Goal: Task Accomplishment & Management: Use online tool/utility

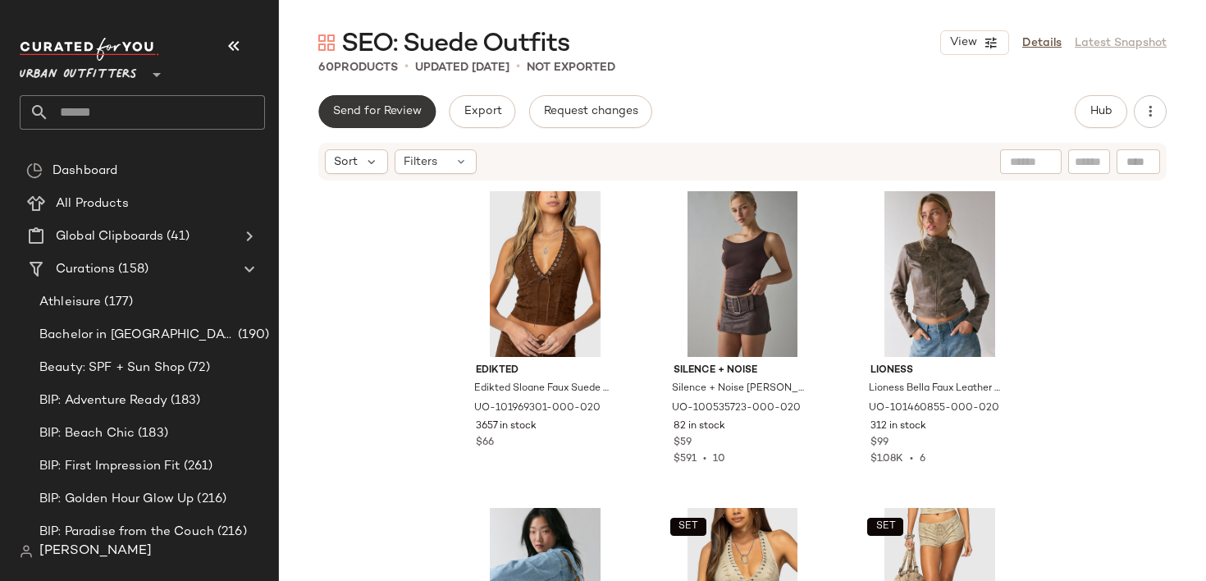
click at [406, 118] on span "Send for Review" at bounding box center [376, 111] width 89 height 13
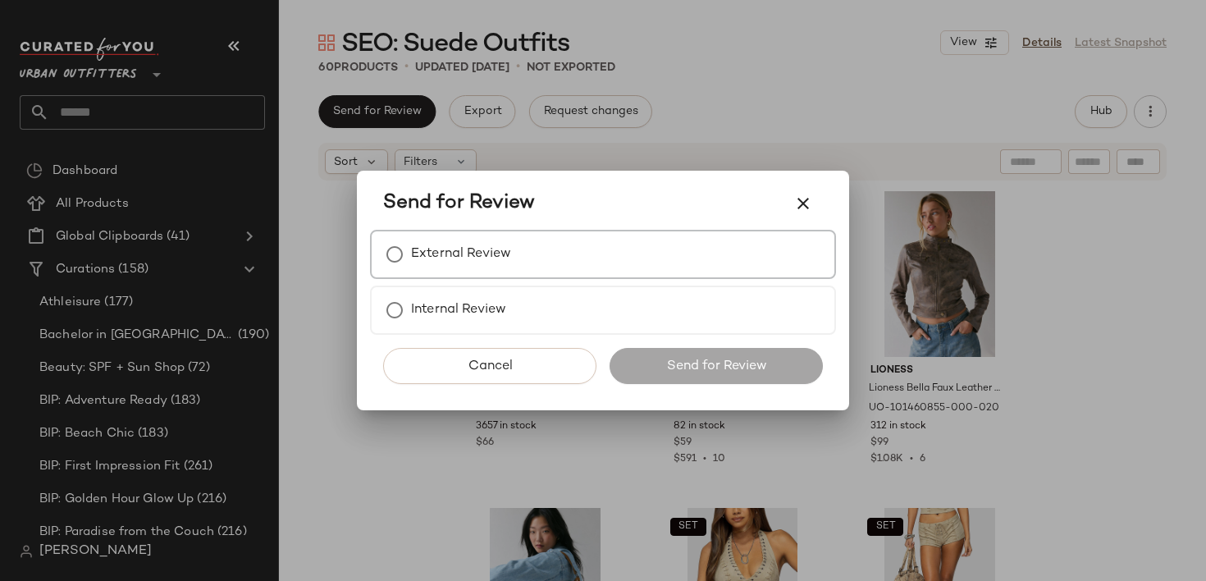
click at [478, 258] on label "External Review" at bounding box center [461, 254] width 100 height 33
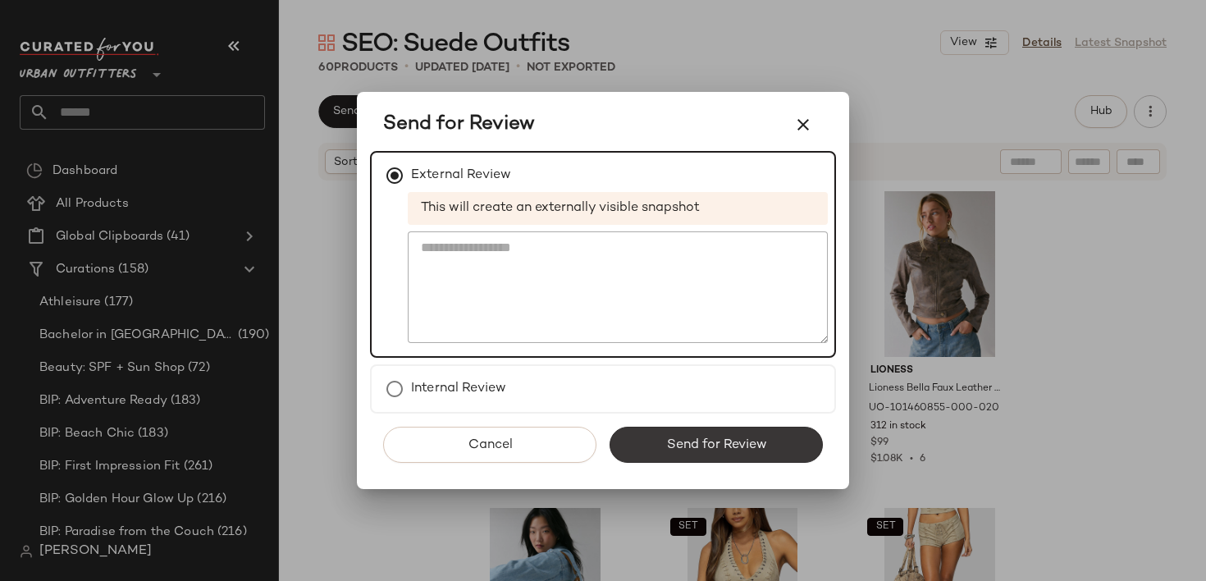
click at [720, 440] on span "Send for Review" at bounding box center [715, 445] width 101 height 16
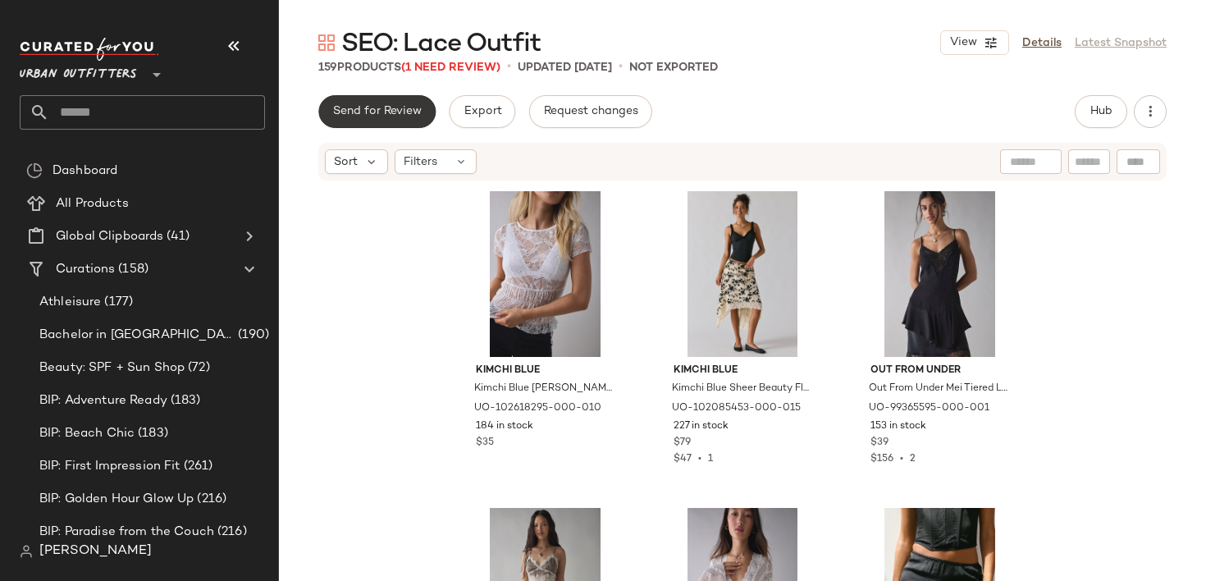
click at [389, 110] on span "Send for Review" at bounding box center [376, 111] width 89 height 13
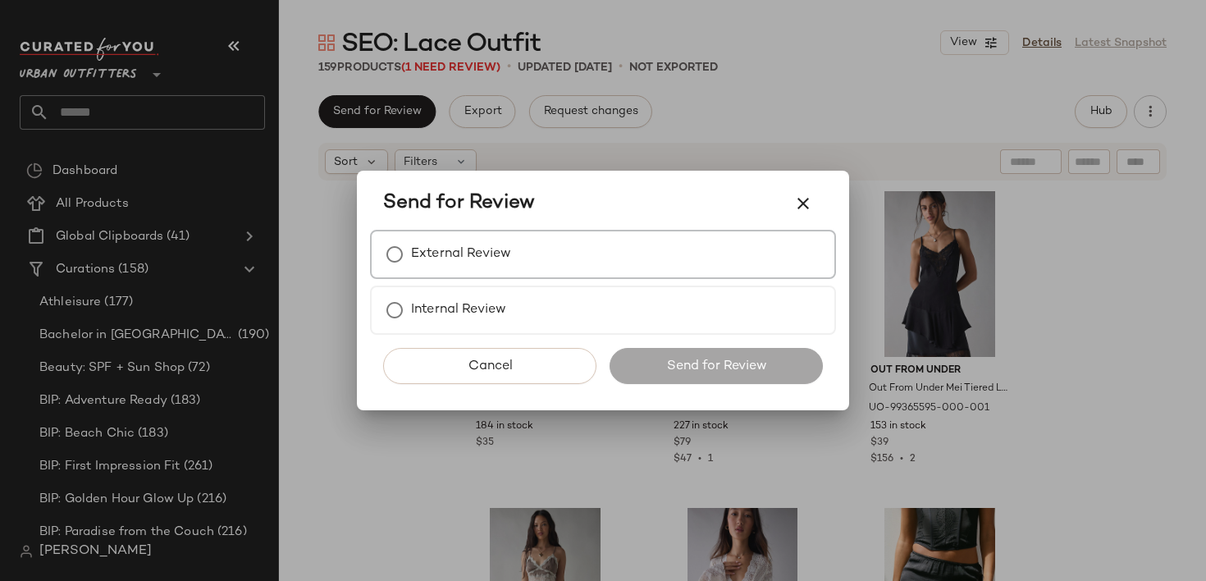
click at [564, 249] on div "External Review" at bounding box center [603, 254] width 466 height 49
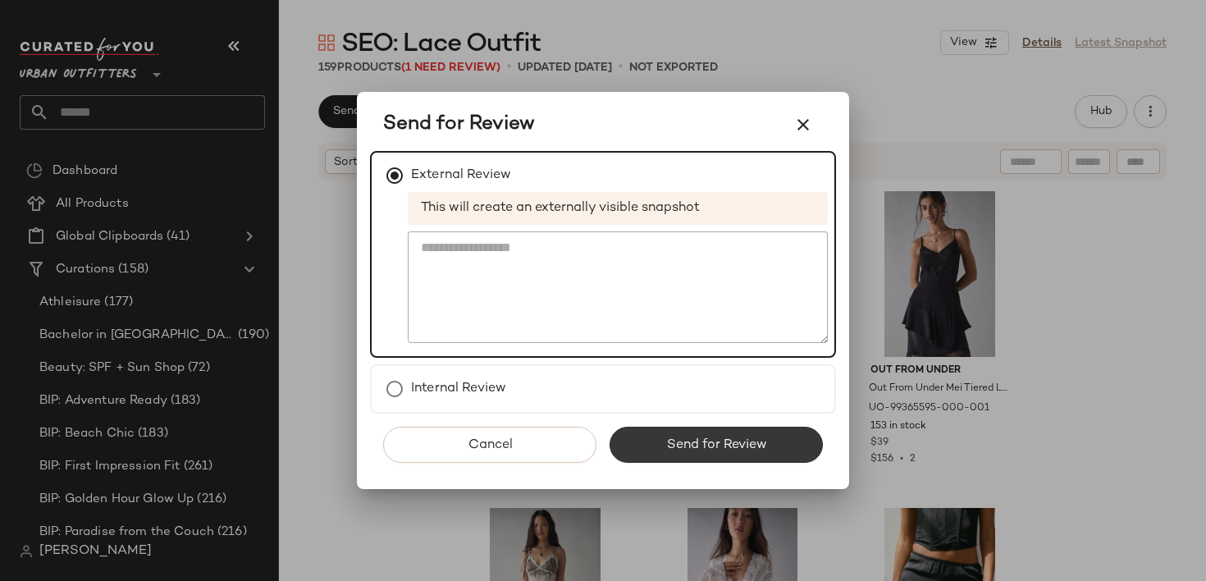
click at [701, 436] on button "Send for Review" at bounding box center [716, 445] width 213 height 36
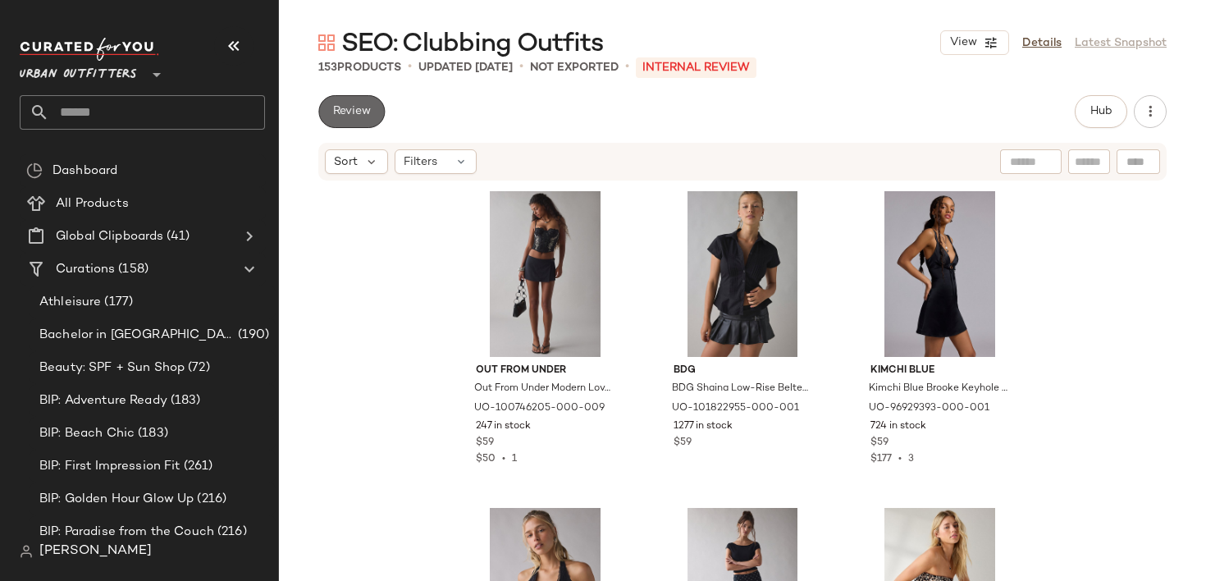
click at [349, 110] on span "Review" at bounding box center [351, 111] width 39 height 13
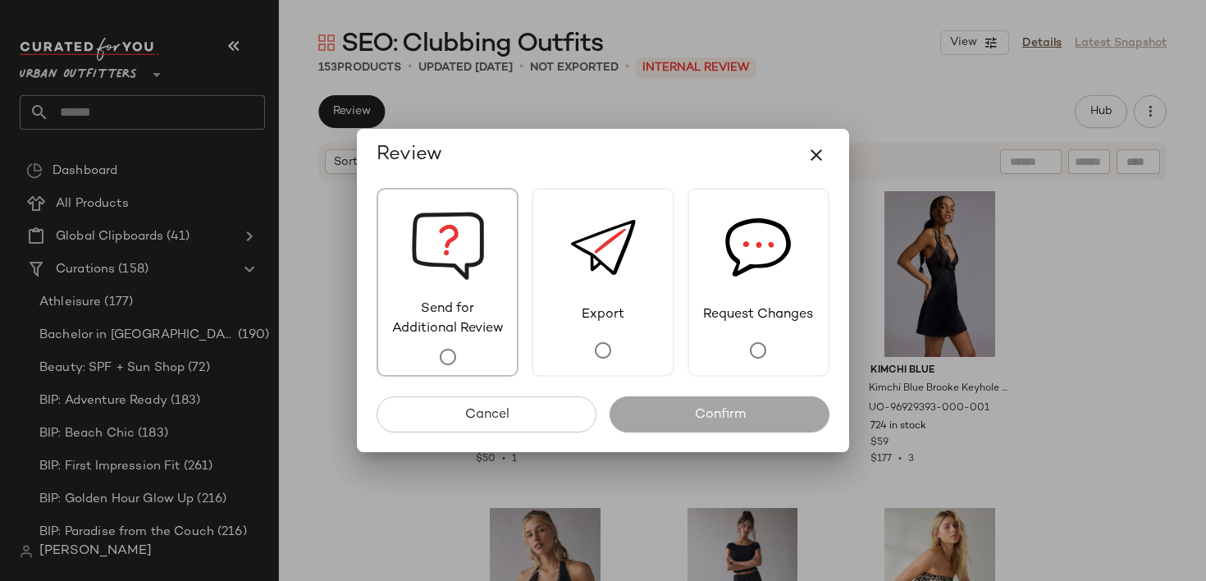
click at [455, 329] on span "Send for Additional Review" at bounding box center [447, 318] width 139 height 39
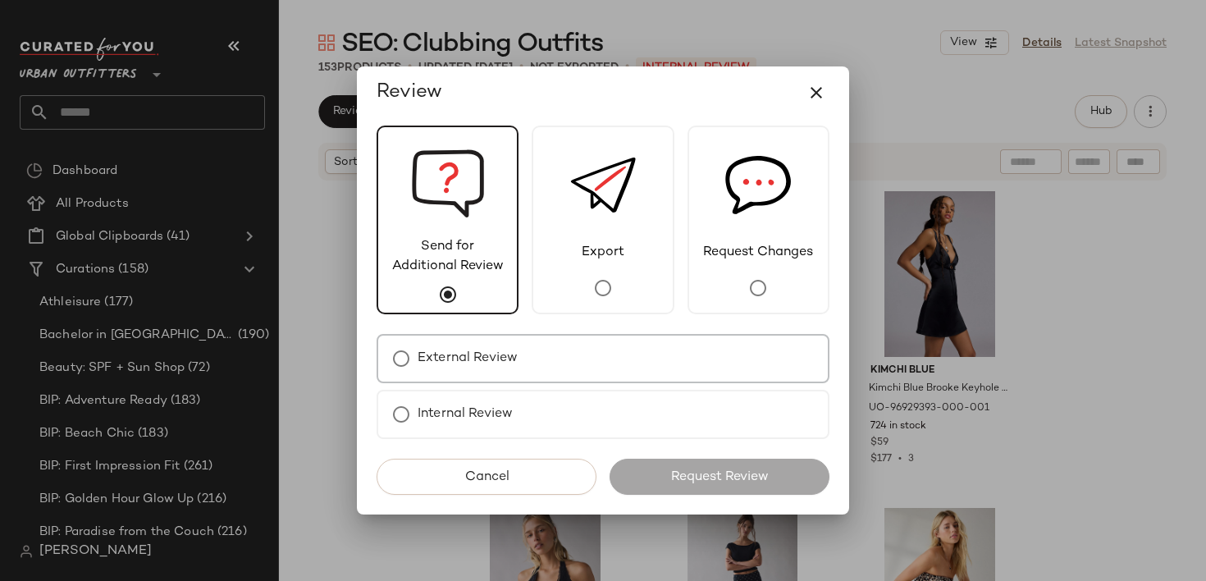
click at [532, 363] on div "External Review" at bounding box center [603, 358] width 453 height 49
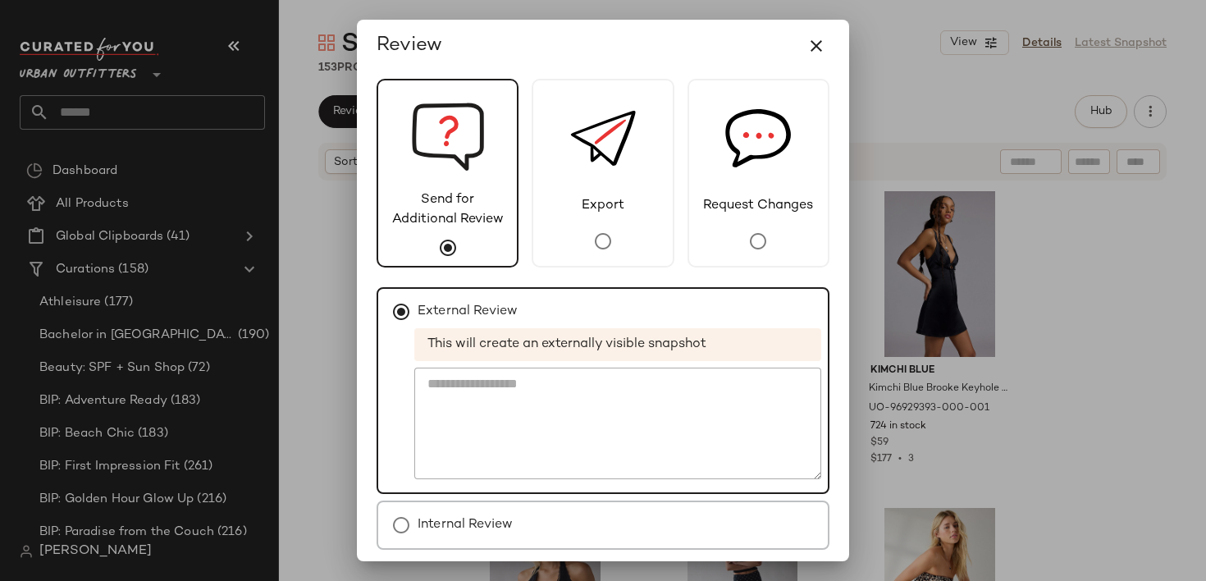
scroll to position [64, 0]
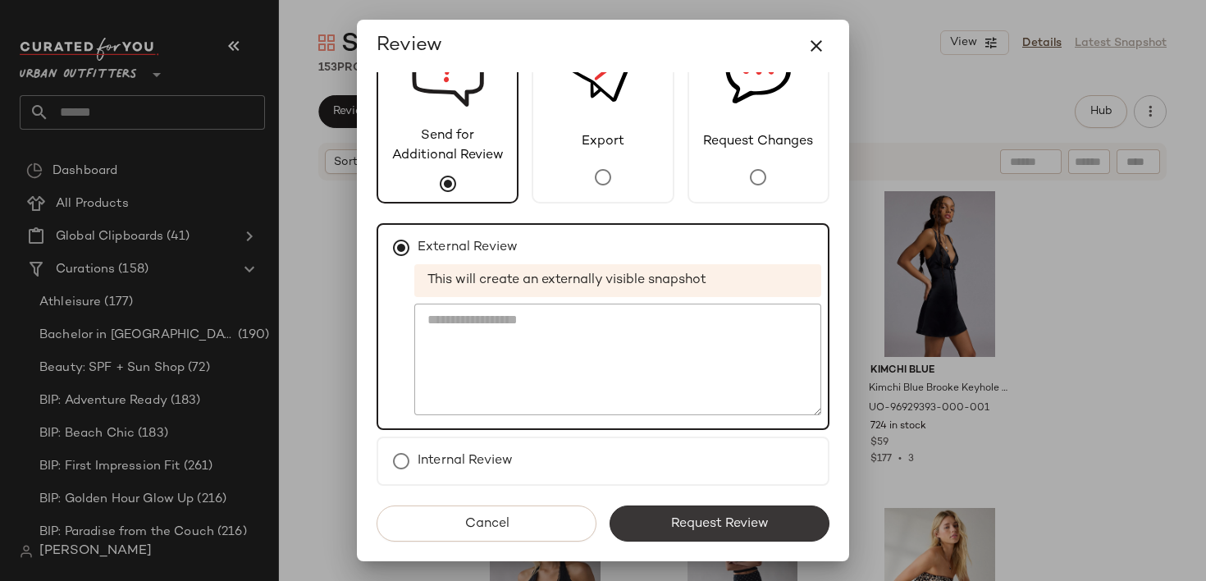
click at [678, 533] on button "Request Review" at bounding box center [720, 523] width 220 height 36
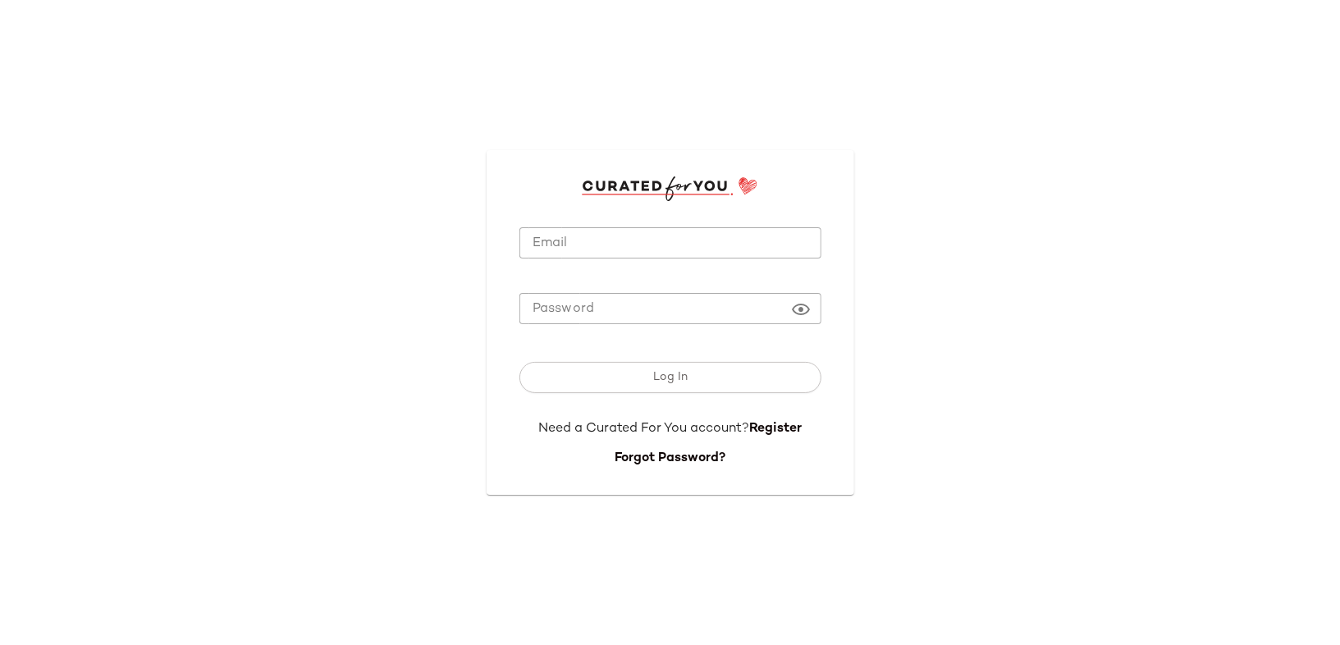
click at [592, 251] on input "Email" at bounding box center [670, 243] width 302 height 32
type input "**********"
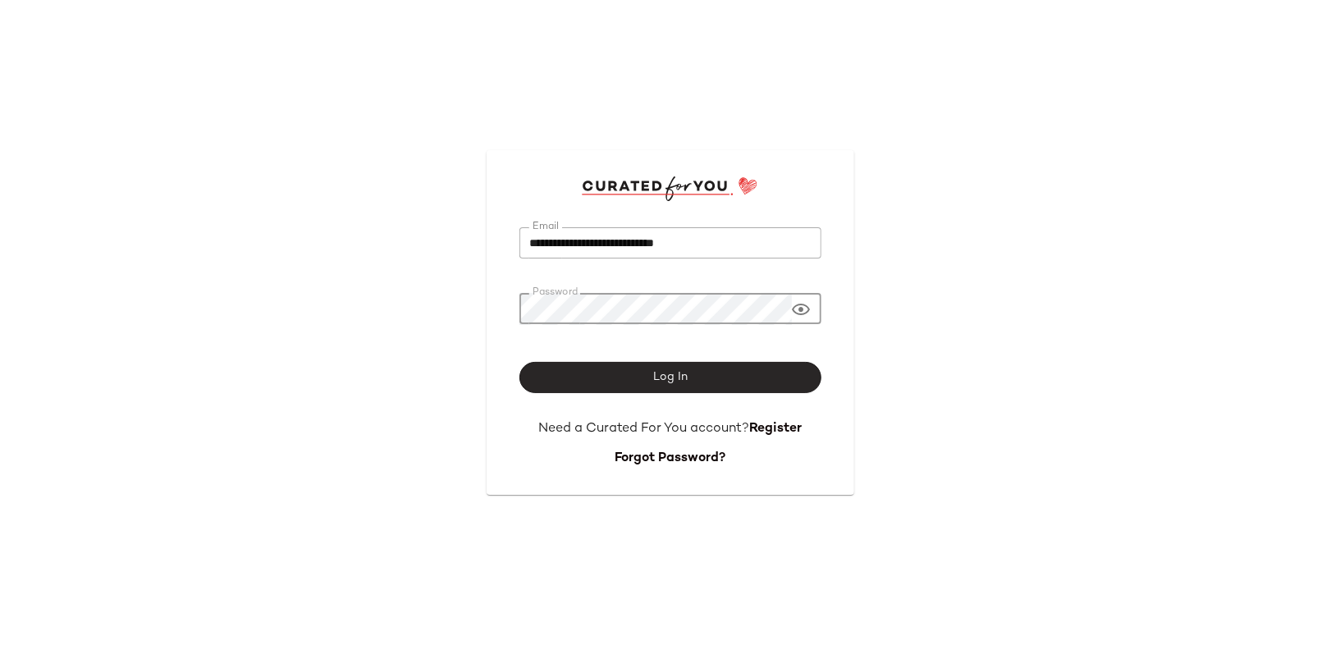
click at [666, 379] on span "Log In" at bounding box center [669, 377] width 35 height 13
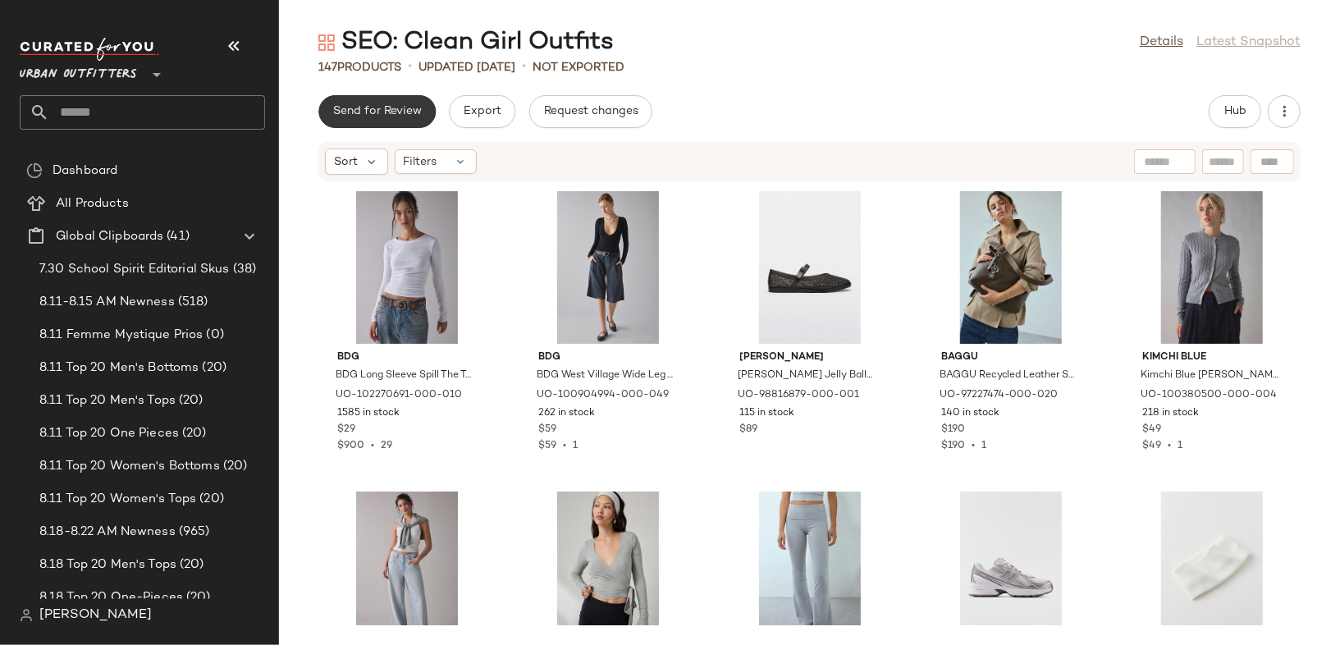
click at [377, 112] on span "Send for Review" at bounding box center [376, 111] width 89 height 13
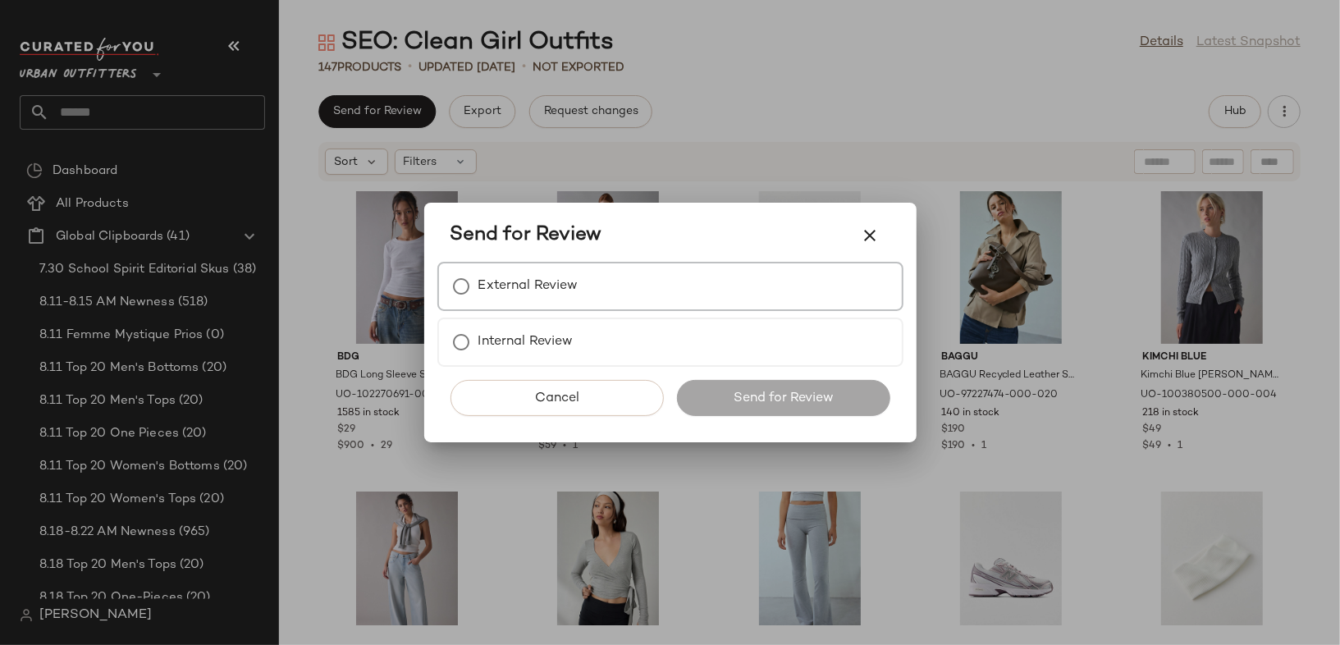
click at [544, 296] on label "External Review" at bounding box center [528, 286] width 100 height 33
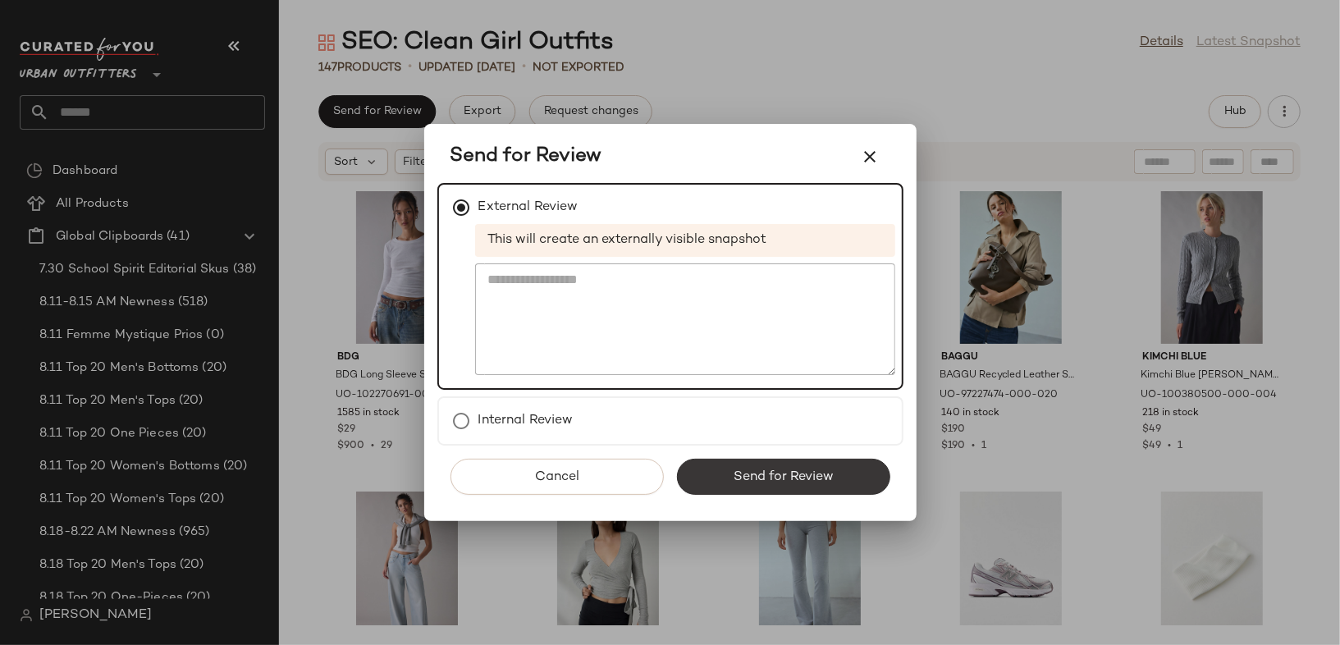
click at [776, 482] on span "Send for Review" at bounding box center [783, 477] width 101 height 16
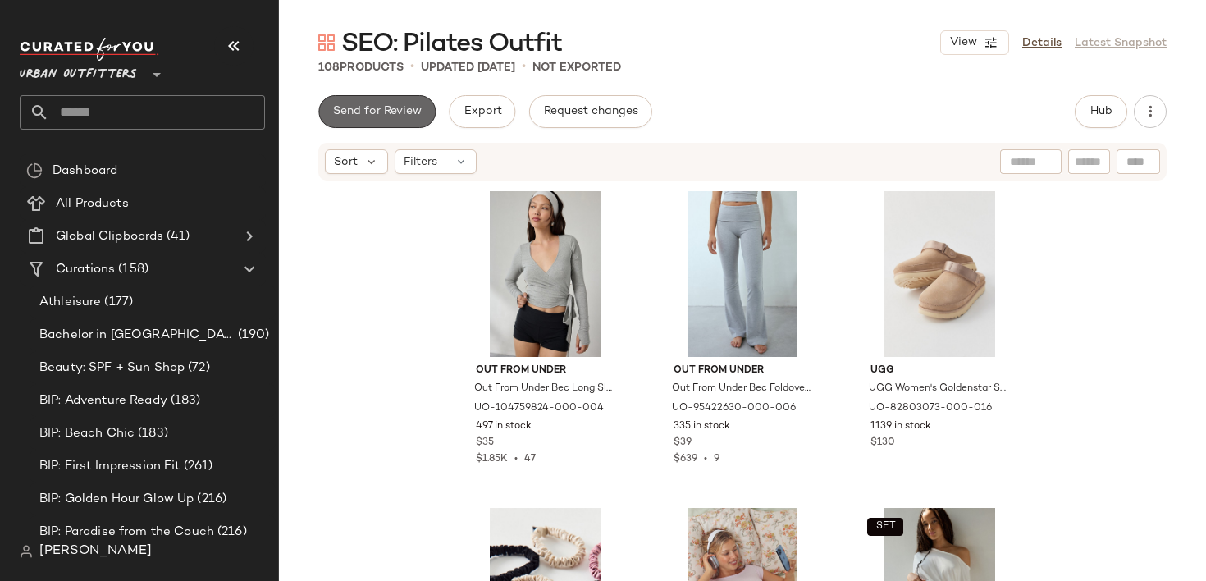
click at [389, 115] on span "Send for Review" at bounding box center [376, 111] width 89 height 13
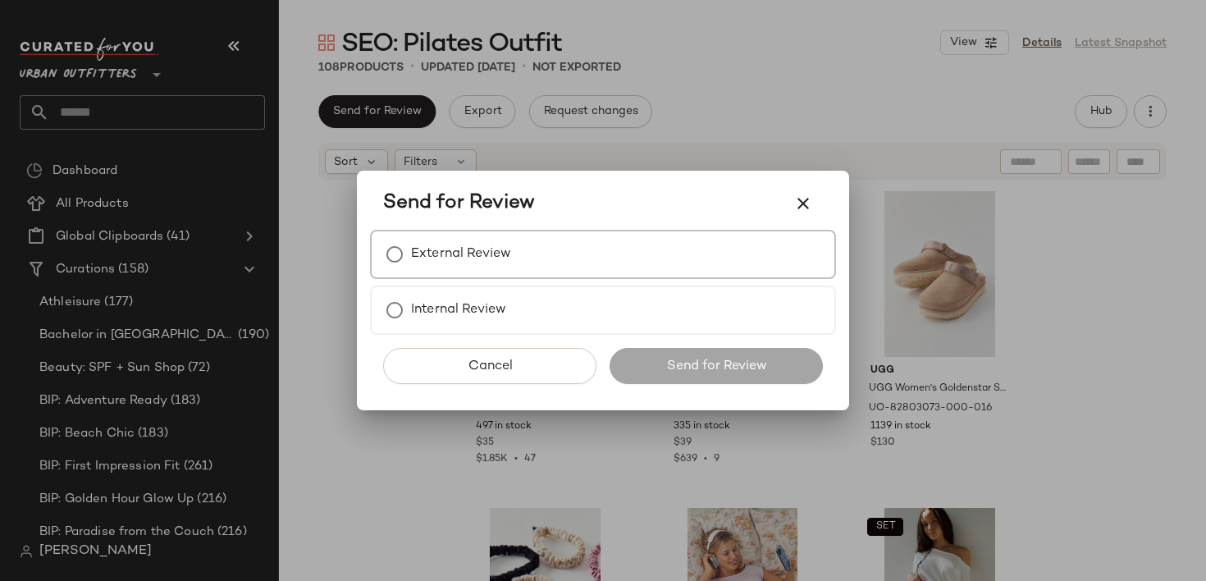
click at [500, 244] on label "External Review" at bounding box center [461, 254] width 100 height 33
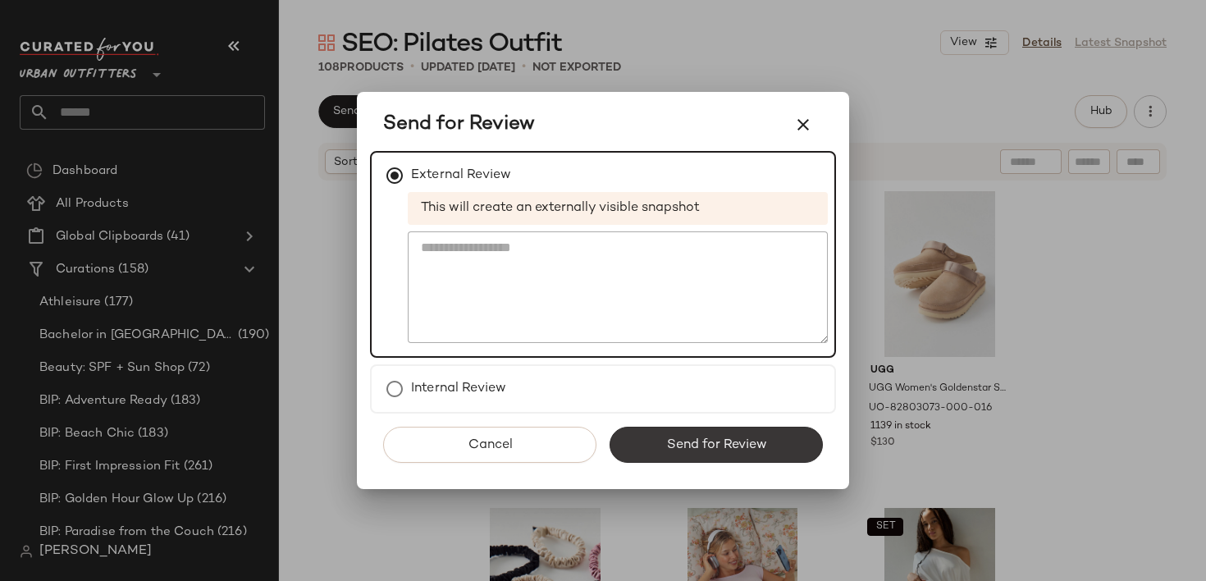
click at [710, 453] on button "Send for Review" at bounding box center [716, 445] width 213 height 36
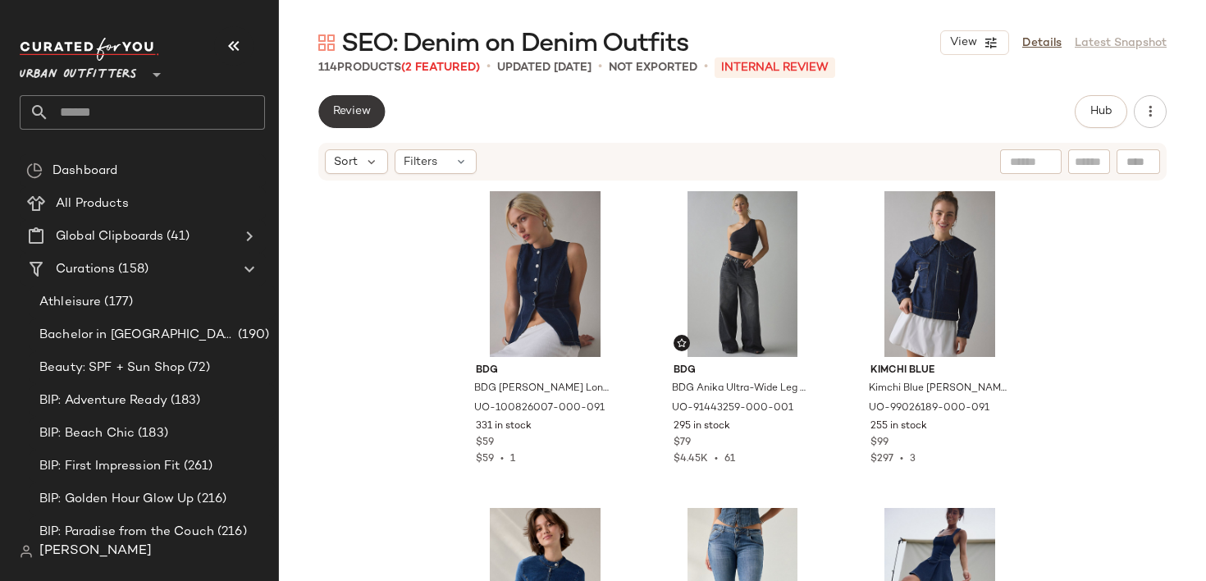
click at [365, 101] on button "Review" at bounding box center [351, 111] width 66 height 33
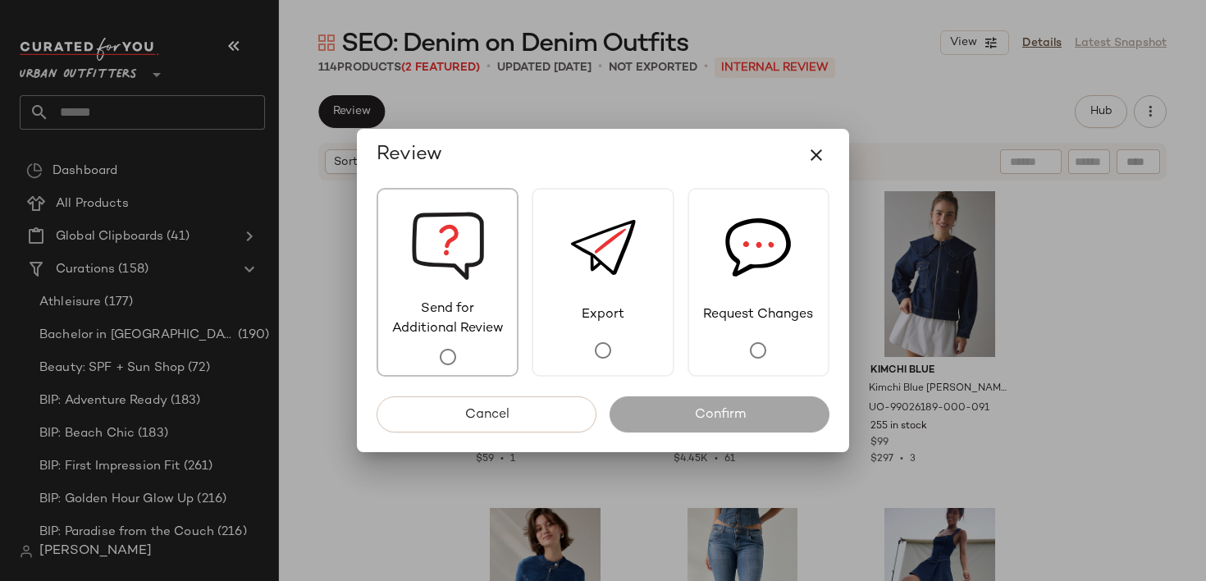
click at [473, 258] on img at bounding box center [448, 244] width 74 height 110
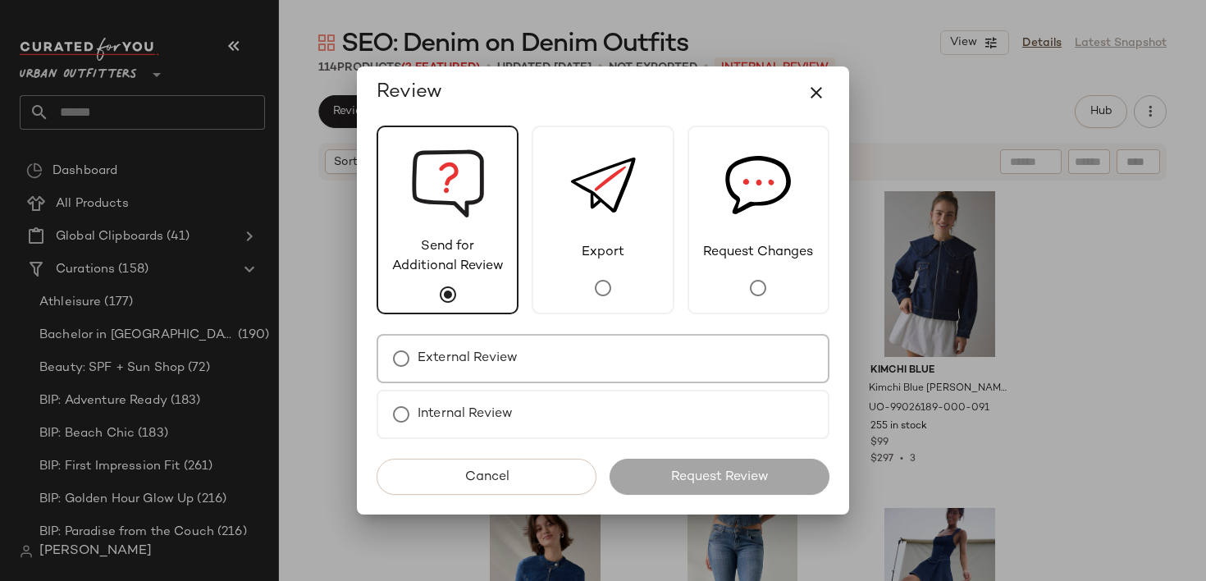
click at [518, 361] on label "External Review" at bounding box center [468, 358] width 100 height 33
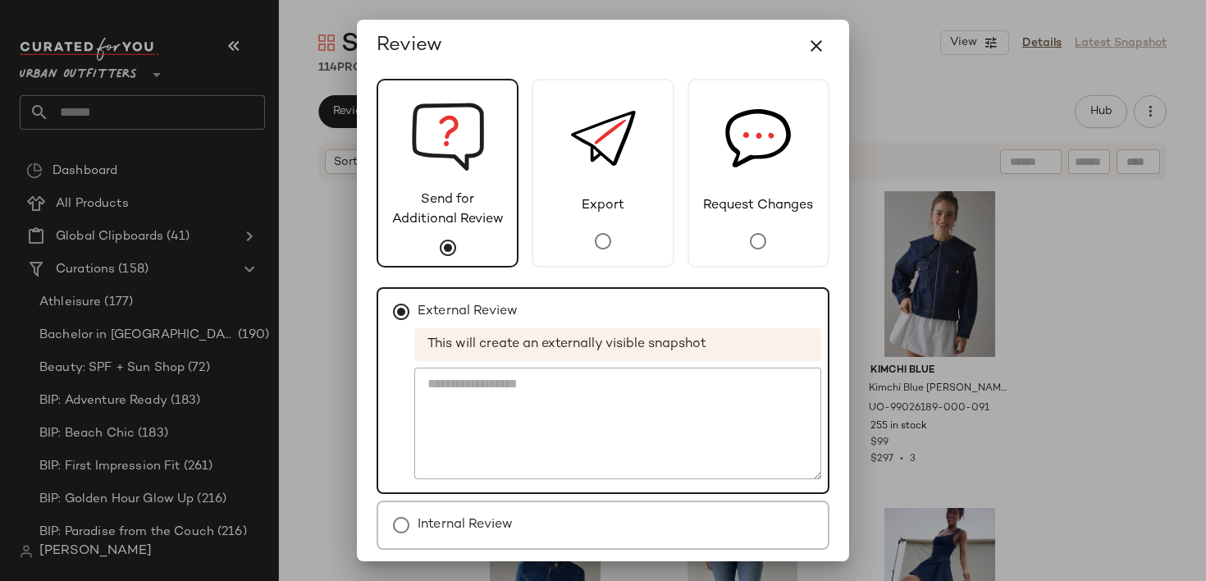
scroll to position [64, 0]
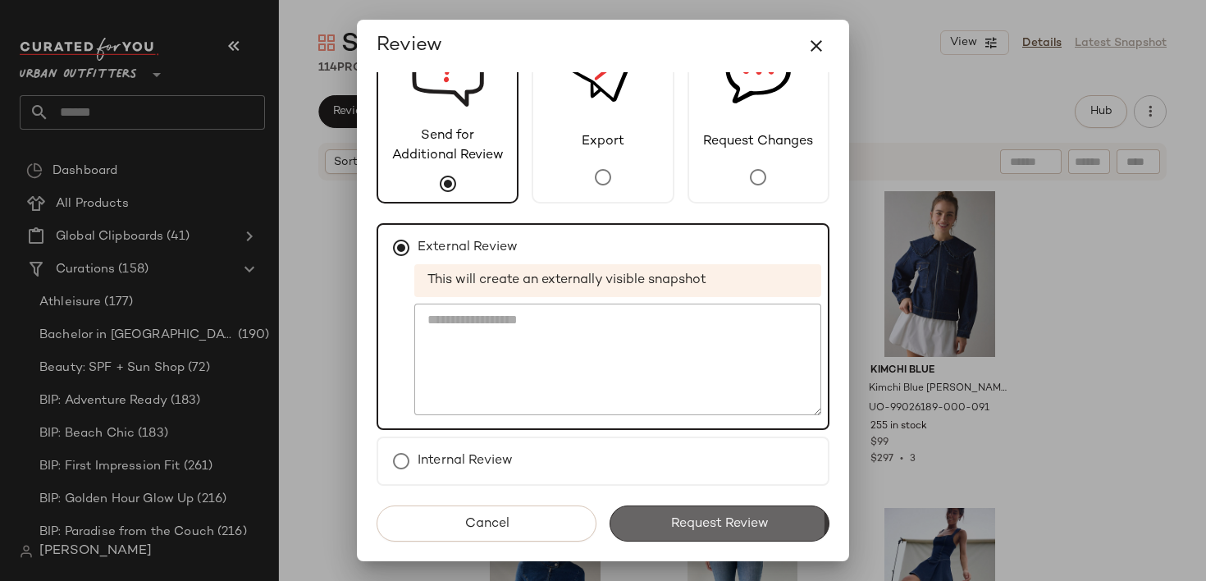
click at [682, 532] on button "Request Review" at bounding box center [720, 523] width 220 height 36
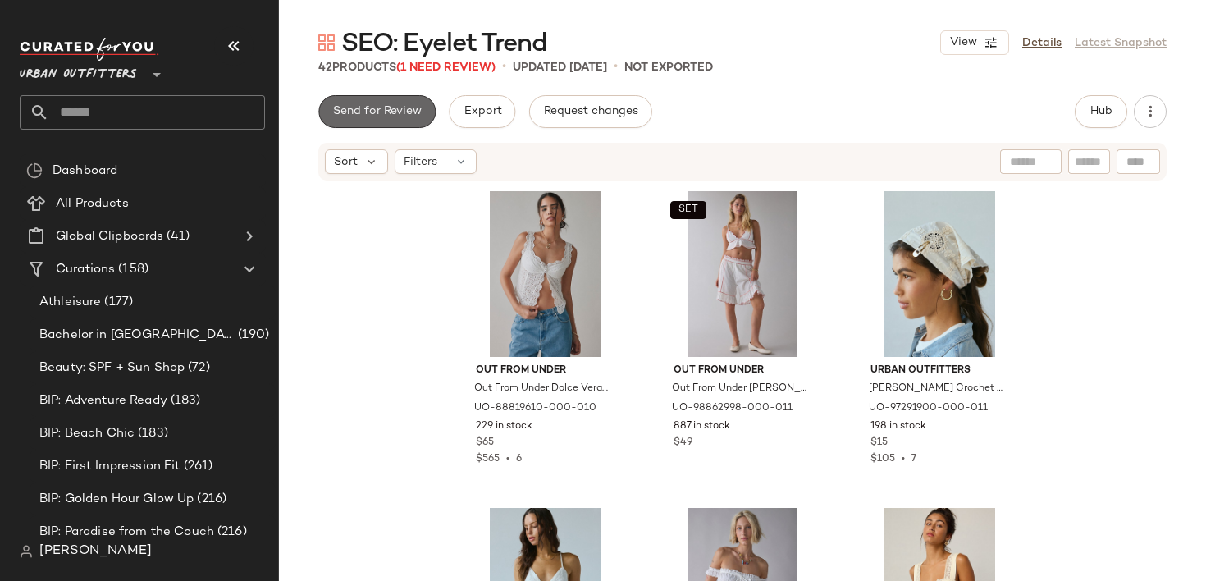
click at [424, 109] on button "Send for Review" at bounding box center [376, 111] width 117 height 33
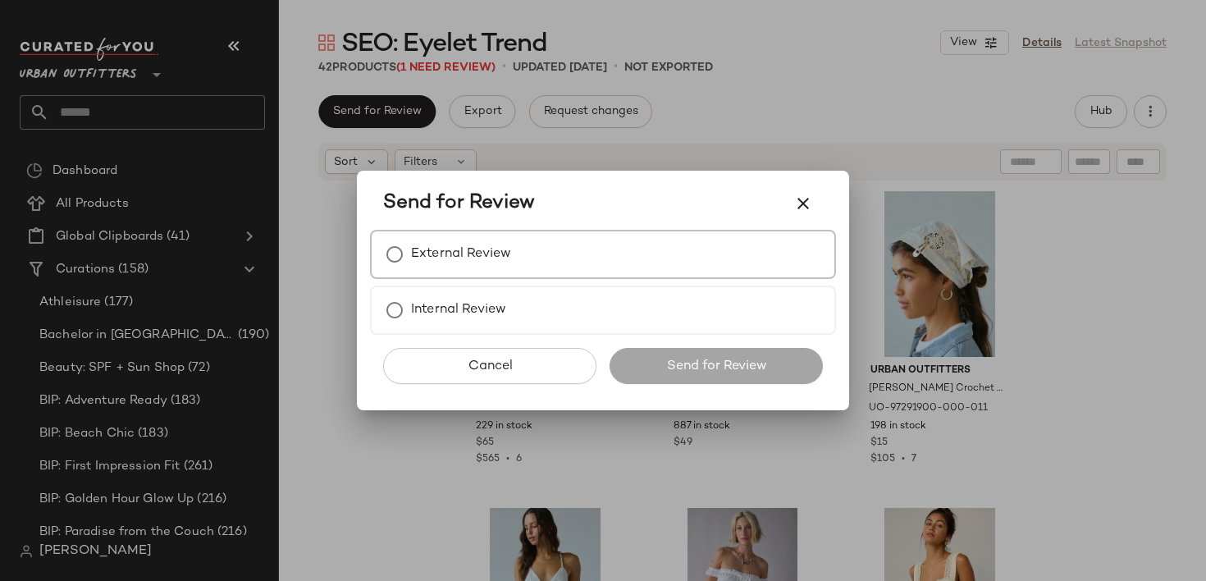
click at [548, 249] on div "External Review" at bounding box center [603, 254] width 466 height 49
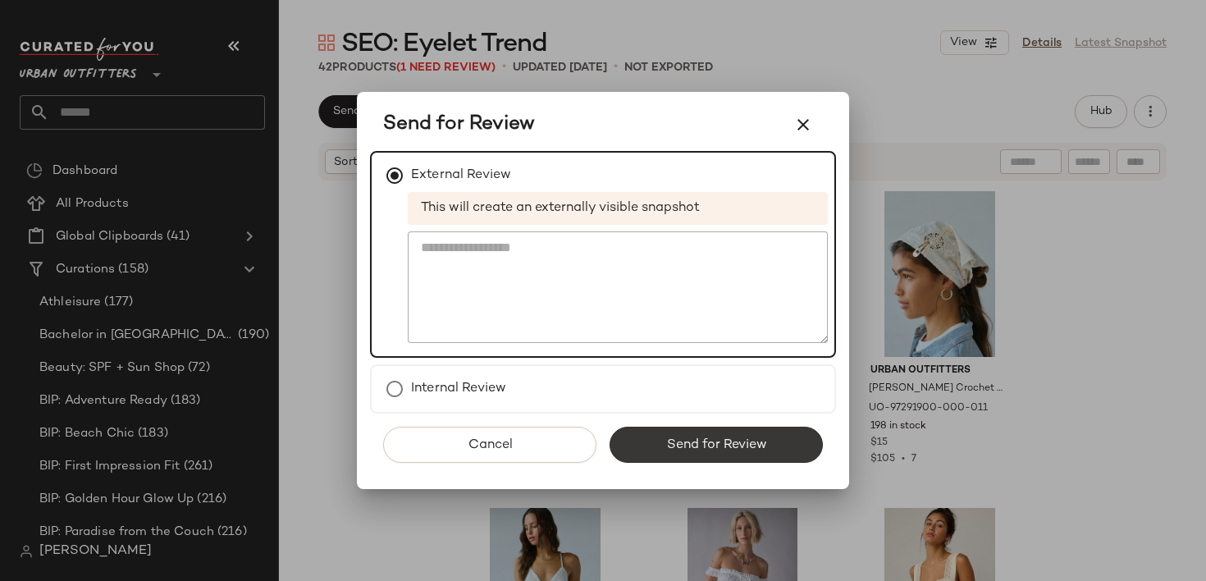
click at [714, 443] on span "Send for Review" at bounding box center [715, 445] width 101 height 16
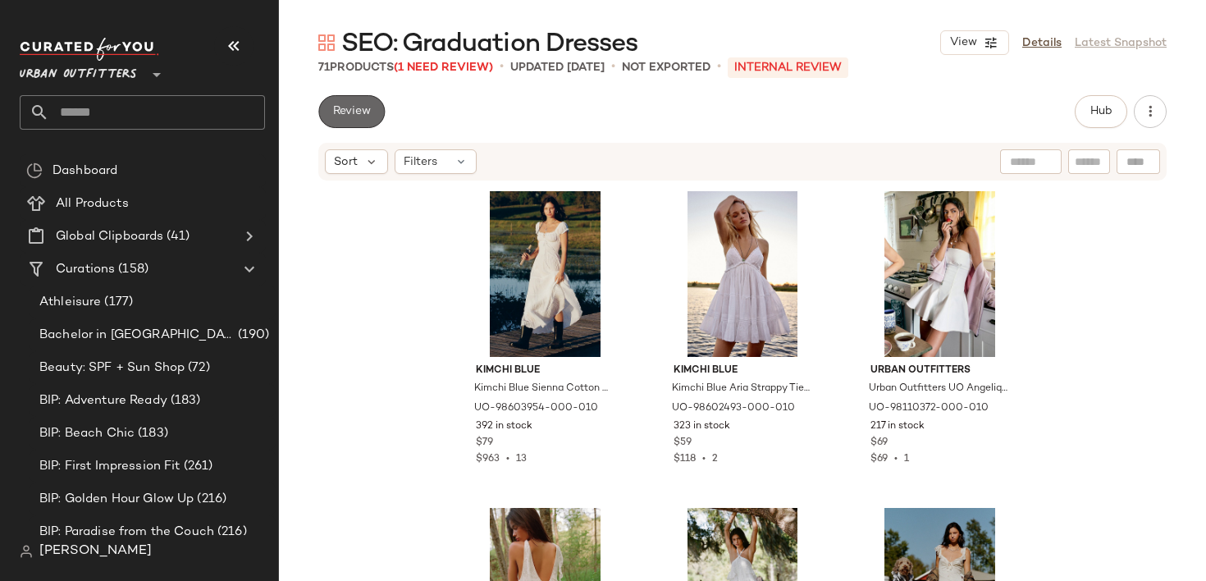
click at [358, 118] on span "Review" at bounding box center [351, 111] width 39 height 13
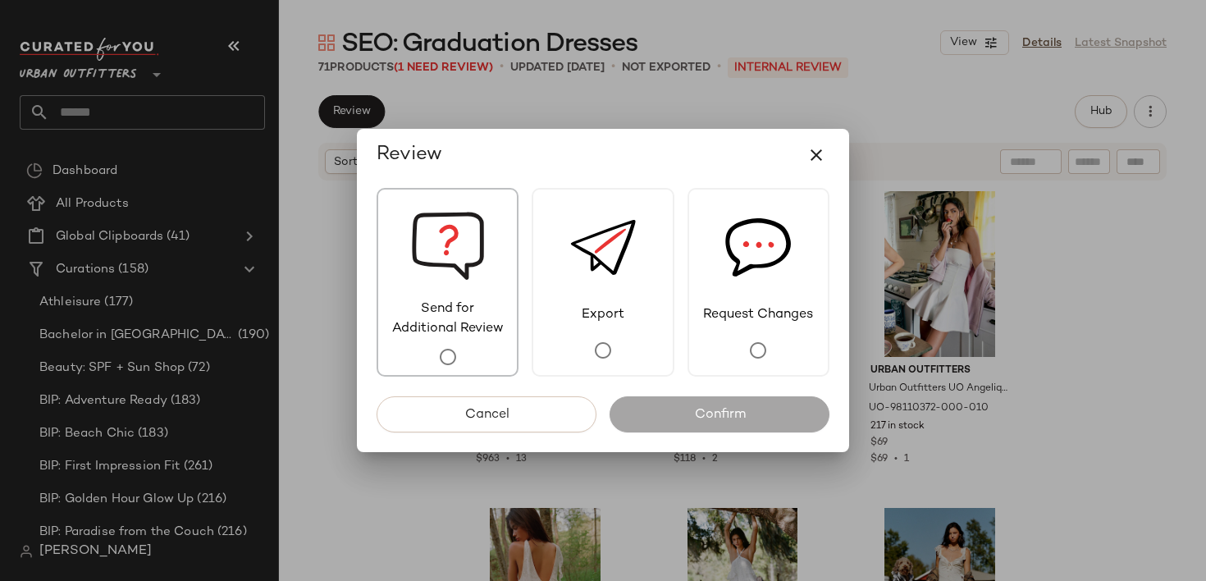
click at [451, 324] on span "Send for Additional Review" at bounding box center [447, 318] width 139 height 39
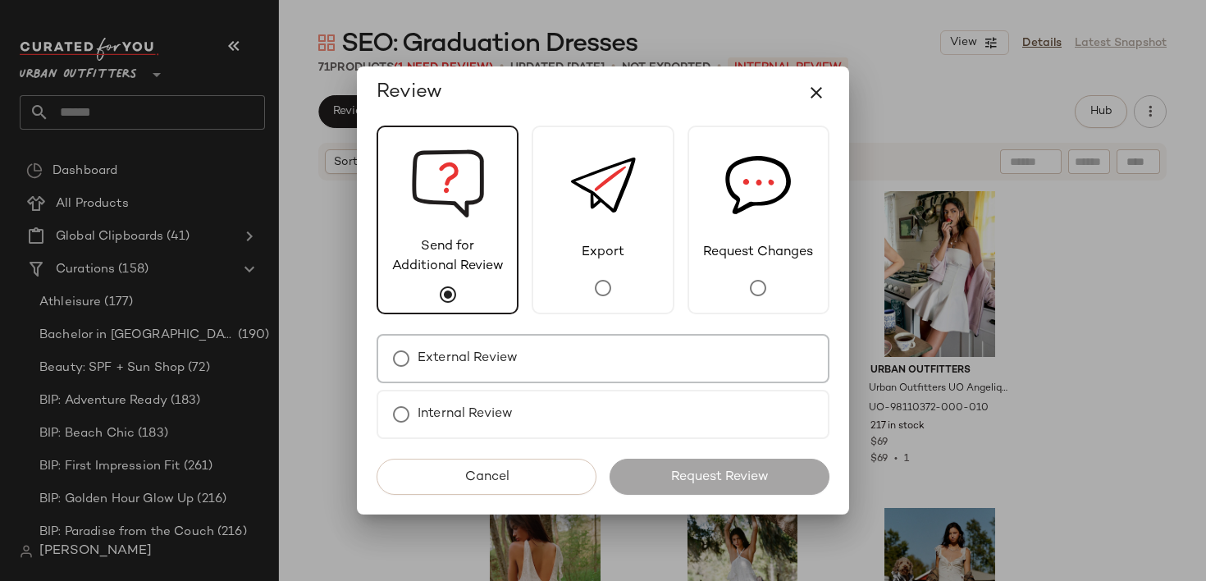
click at [458, 372] on label "External Review" at bounding box center [468, 358] width 100 height 33
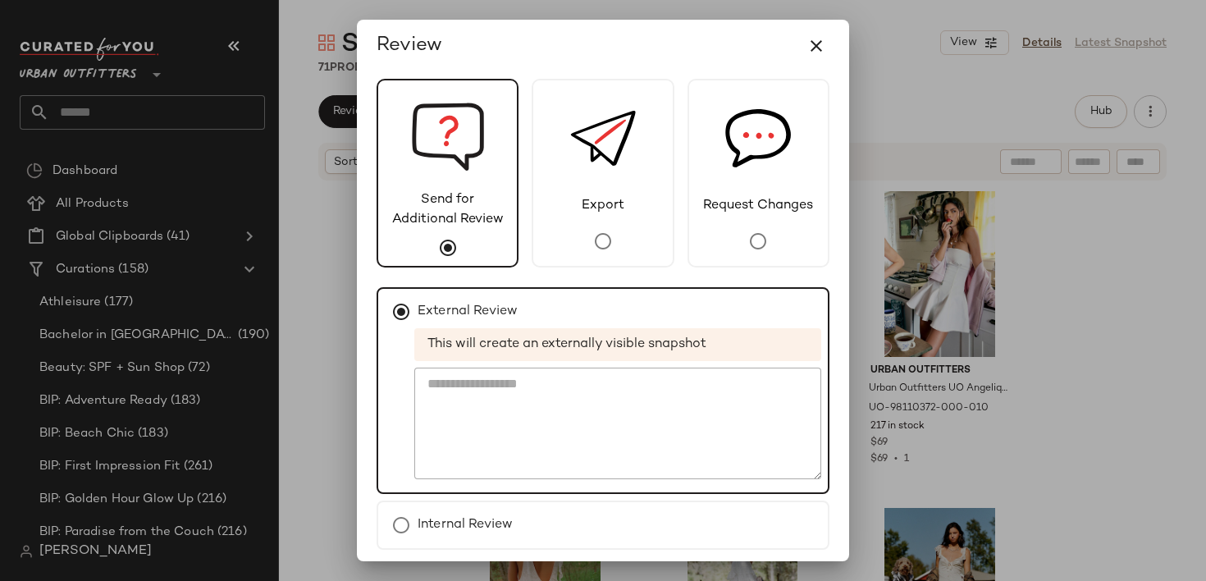
scroll to position [64, 0]
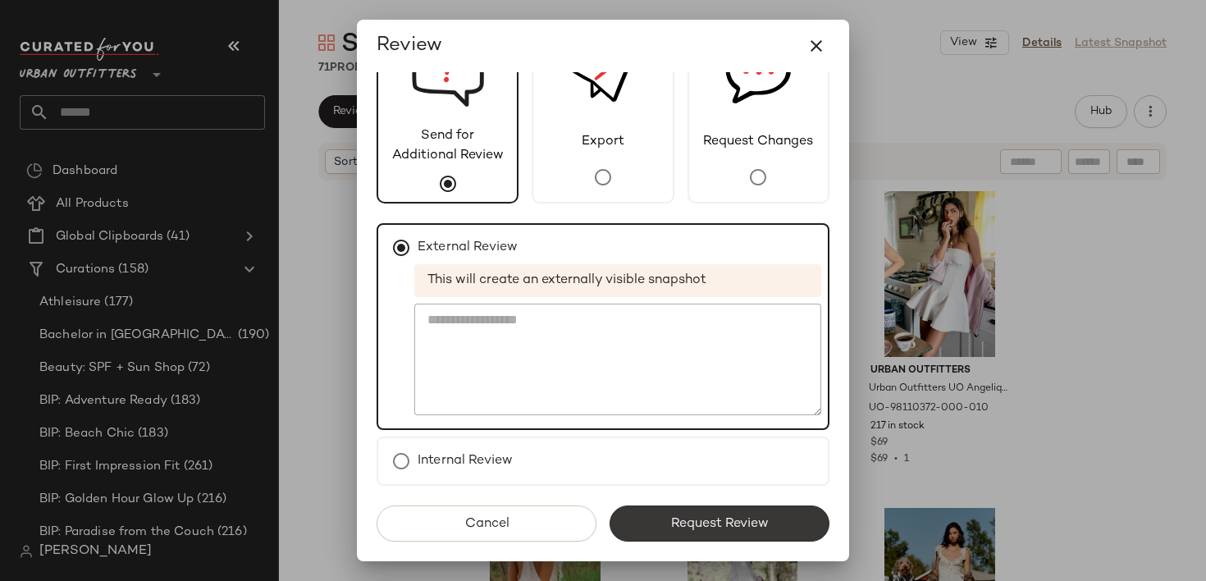
click at [670, 523] on span "Request Review" at bounding box center [719, 524] width 98 height 16
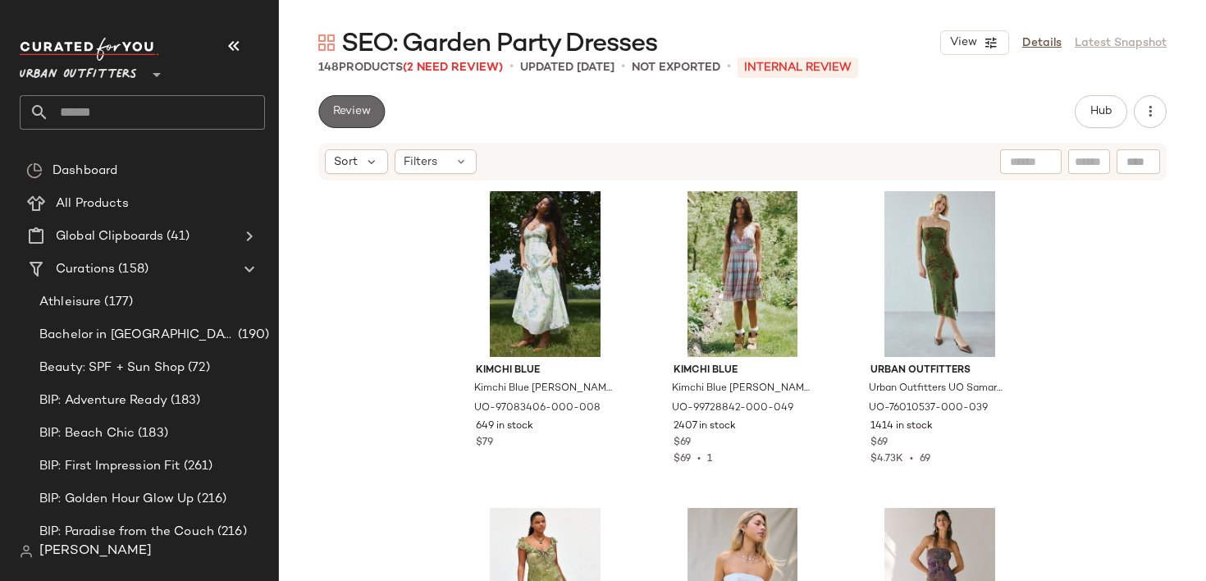
click at [363, 109] on span "Review" at bounding box center [351, 111] width 39 height 13
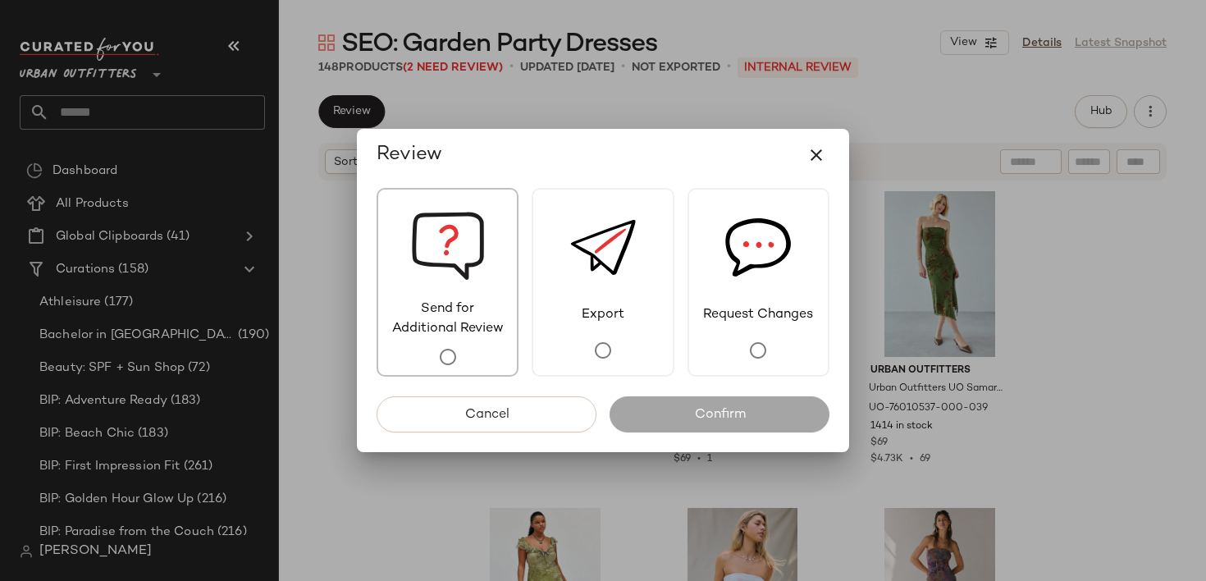
click at [444, 333] on span "Send for Additional Review" at bounding box center [447, 318] width 139 height 39
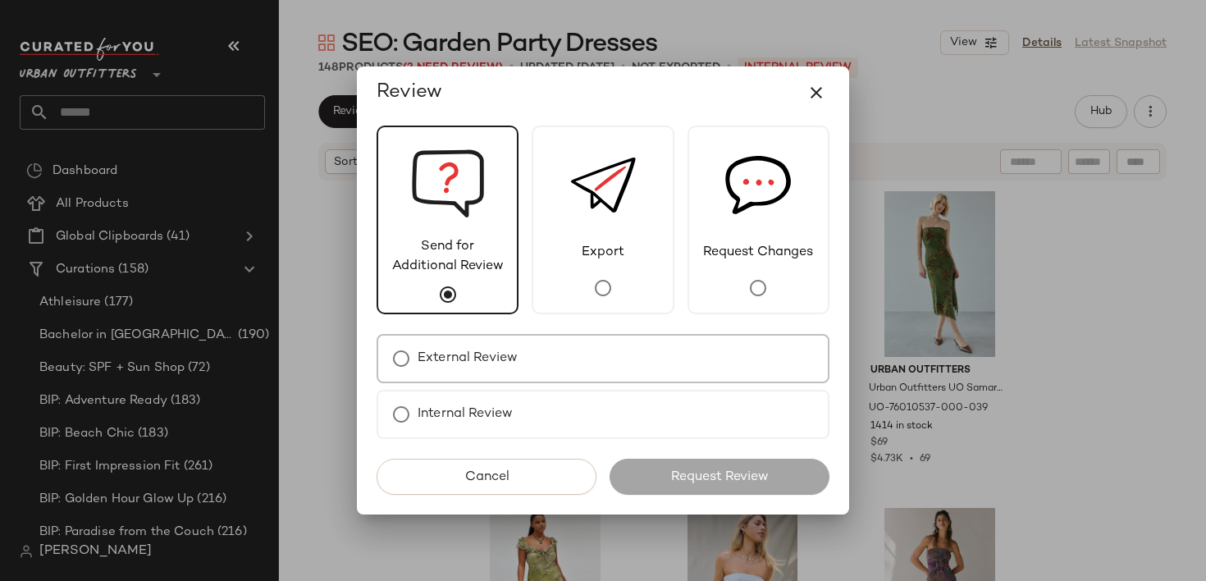
click at [445, 363] on label "External Review" at bounding box center [468, 358] width 100 height 33
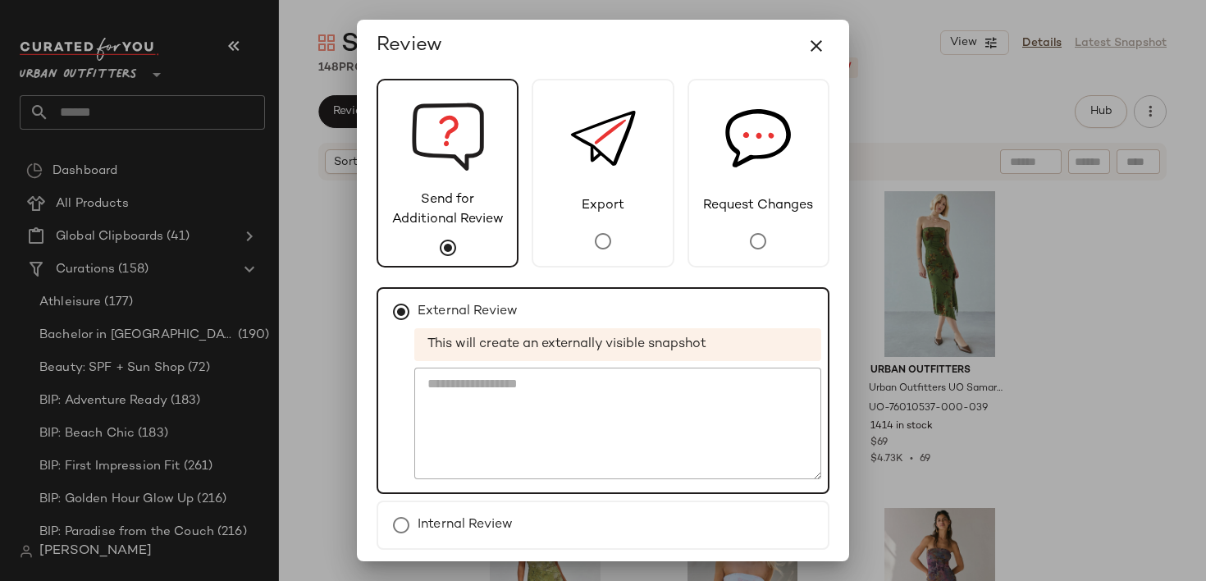
scroll to position [64, 0]
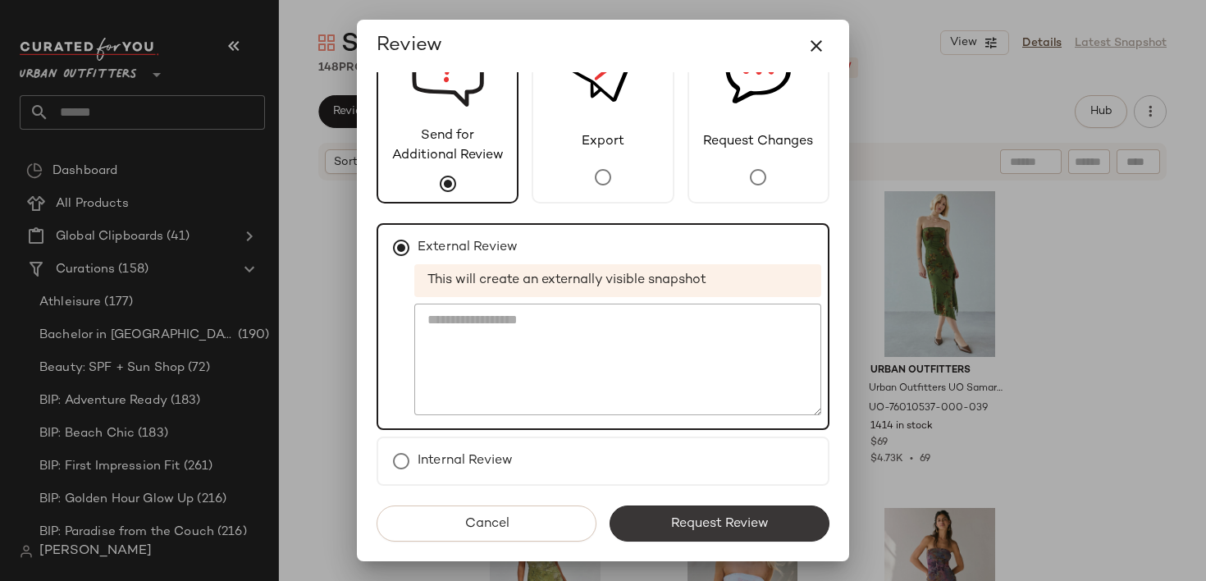
click at [693, 527] on span "Request Review" at bounding box center [719, 524] width 98 height 16
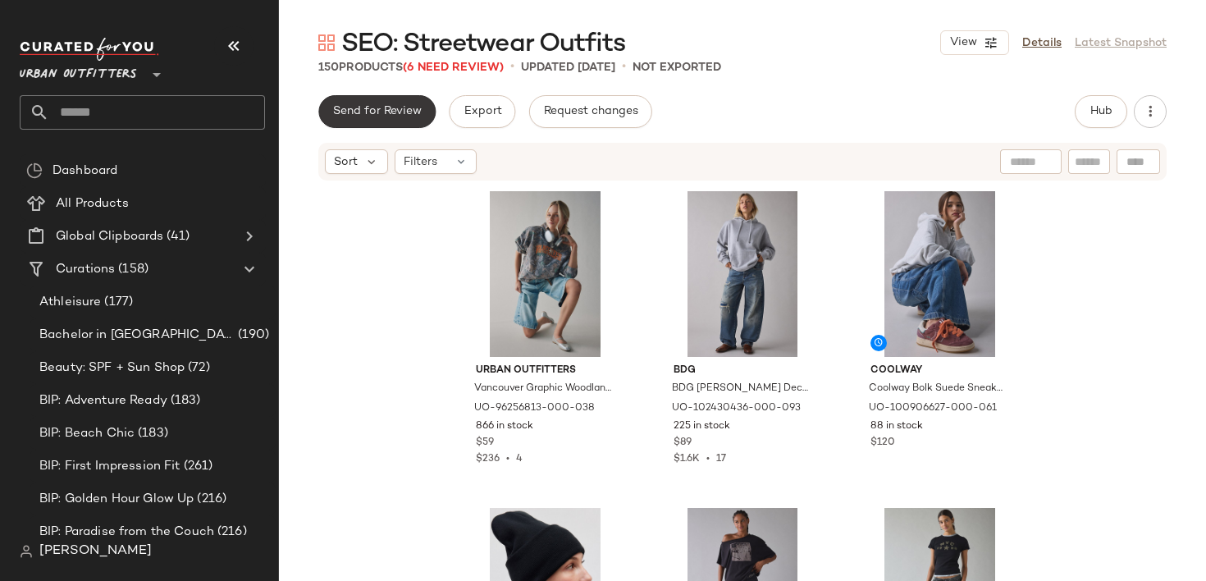
click at [369, 126] on button "Send for Review" at bounding box center [376, 111] width 117 height 33
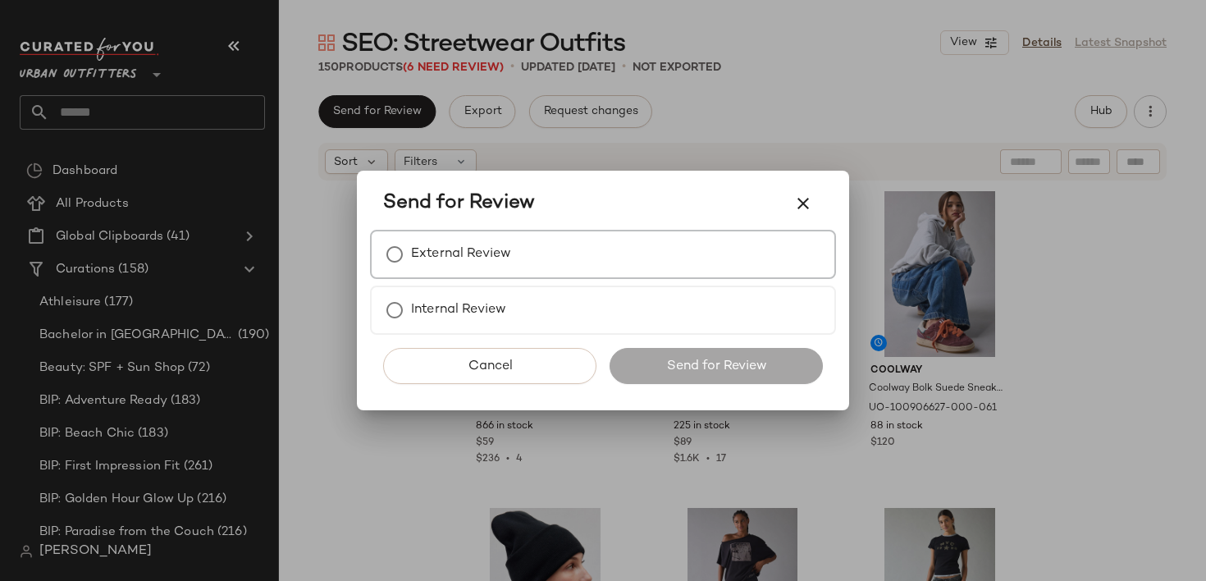
click at [491, 259] on label "External Review" at bounding box center [461, 254] width 100 height 33
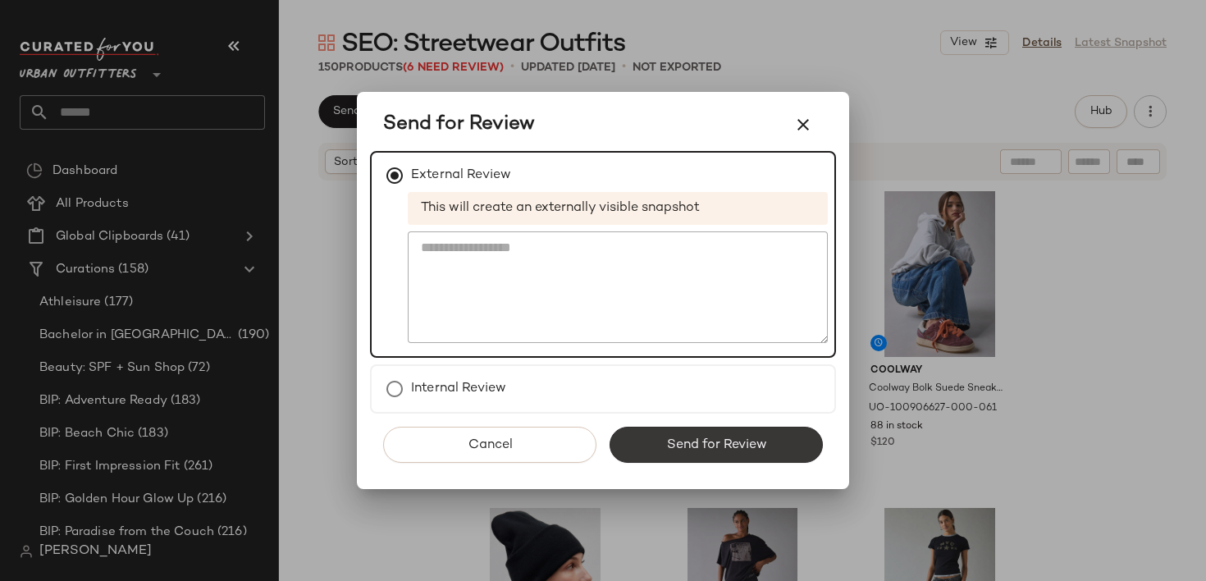
click at [707, 439] on span "Send for Review" at bounding box center [715, 445] width 101 height 16
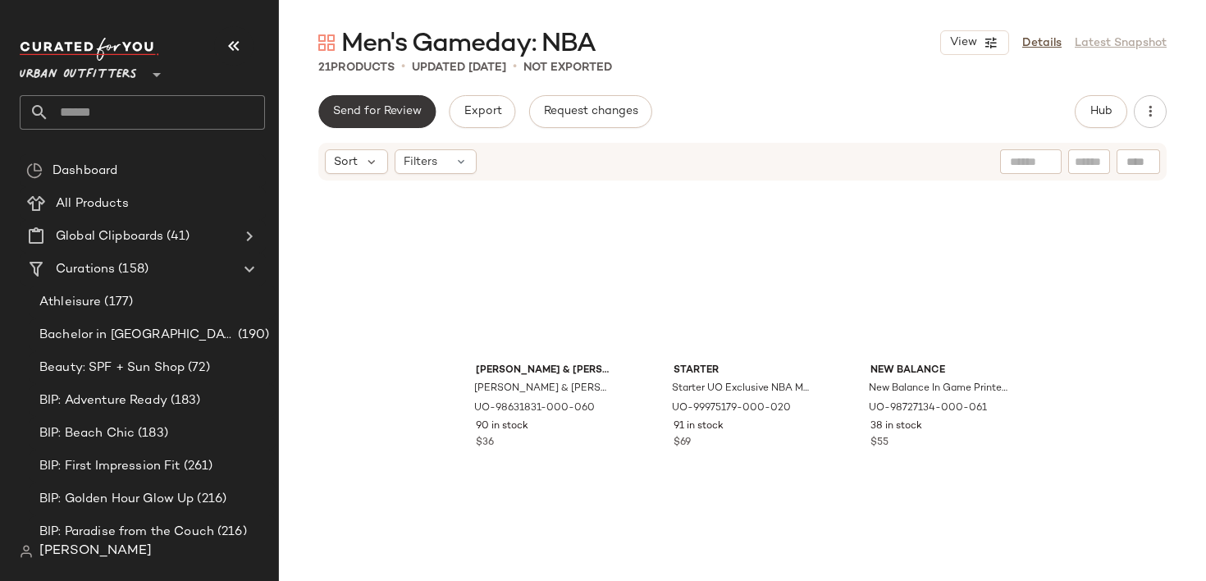
click at [360, 118] on span "Send for Review" at bounding box center [376, 111] width 89 height 13
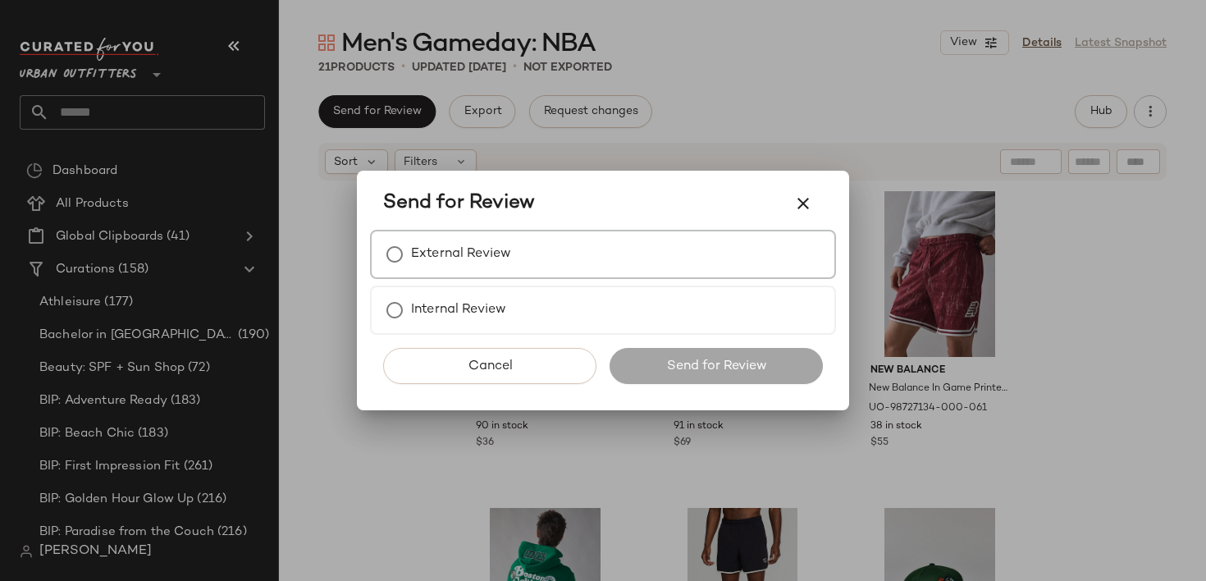
click at [502, 253] on label "External Review" at bounding box center [461, 254] width 100 height 33
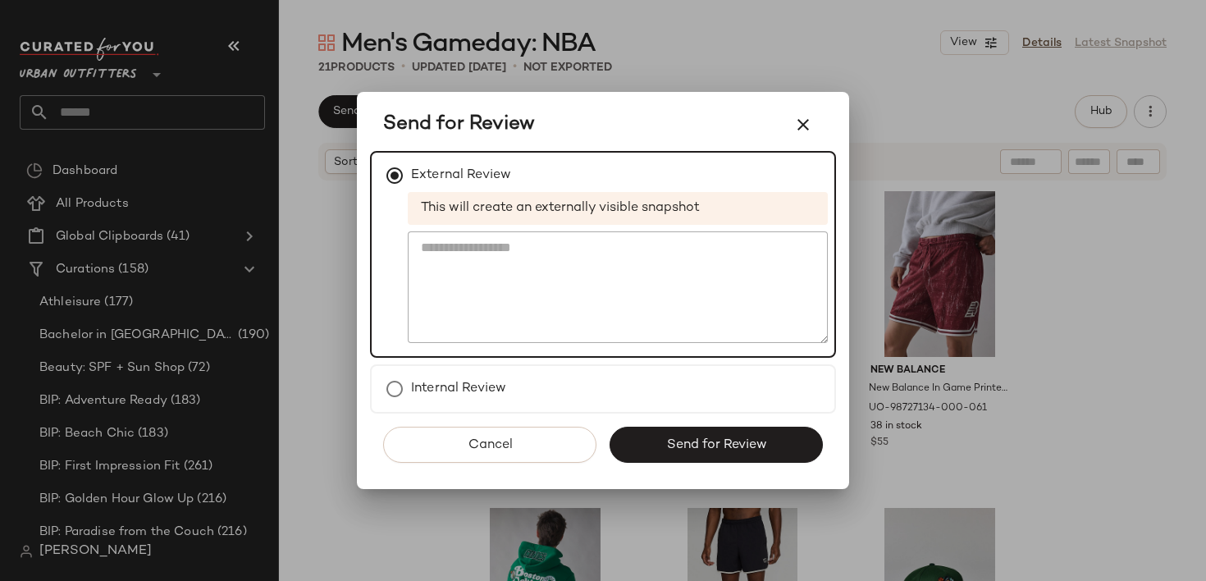
click at [696, 425] on div "Cancel Send for Review" at bounding box center [603, 450] width 466 height 75
click at [699, 437] on span "Send for Review" at bounding box center [715, 445] width 101 height 16
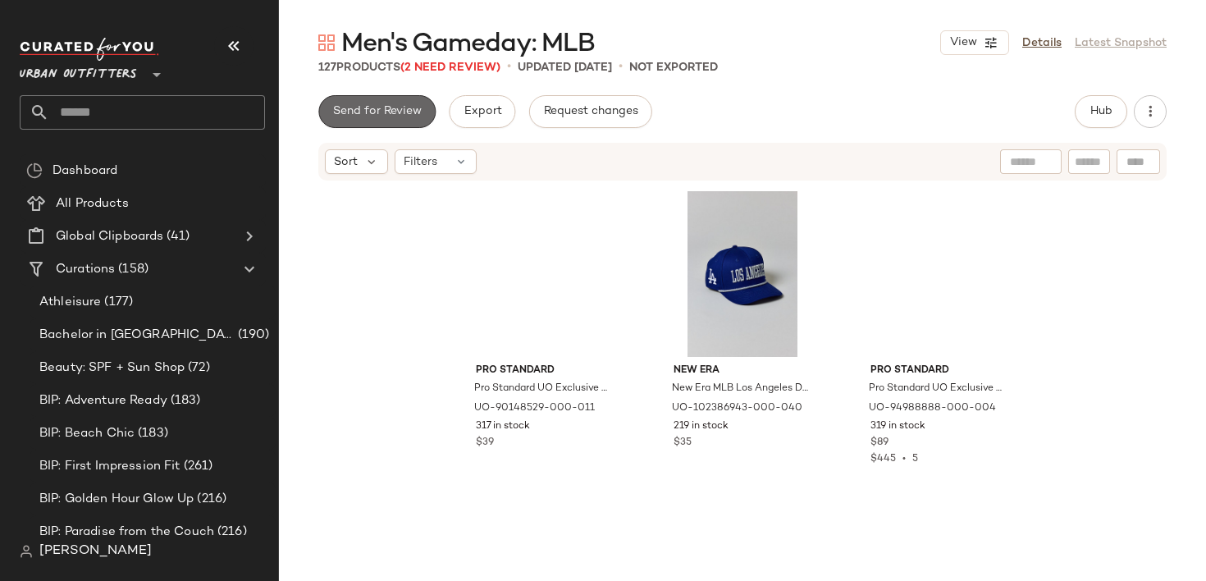
click at [400, 104] on button "Send for Review" at bounding box center [376, 111] width 117 height 33
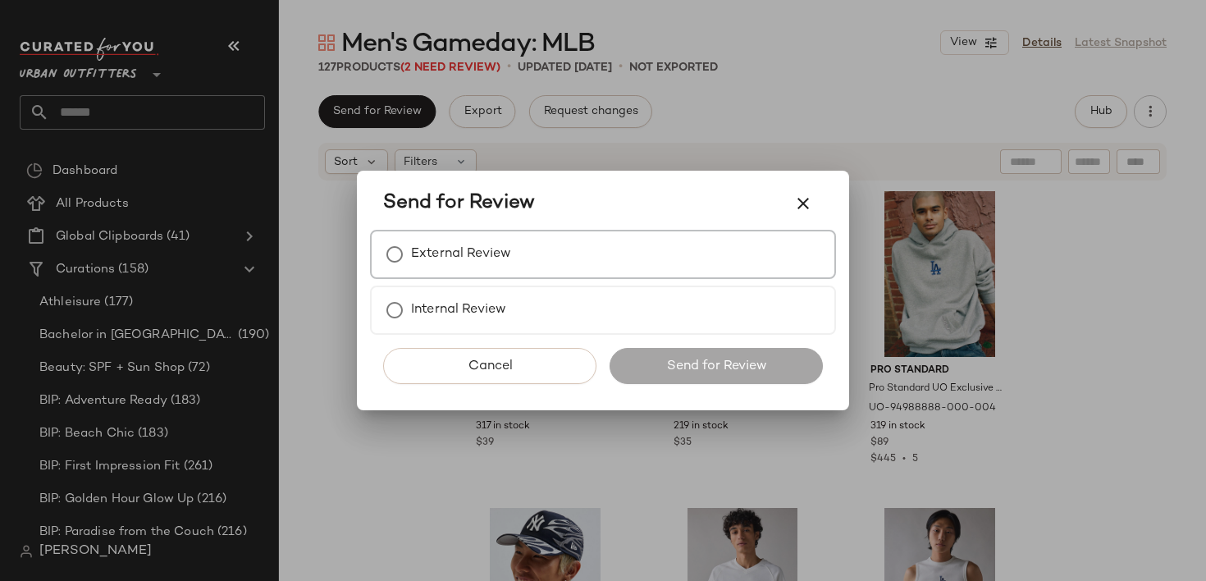
click at [512, 253] on div "External Review" at bounding box center [603, 254] width 466 height 49
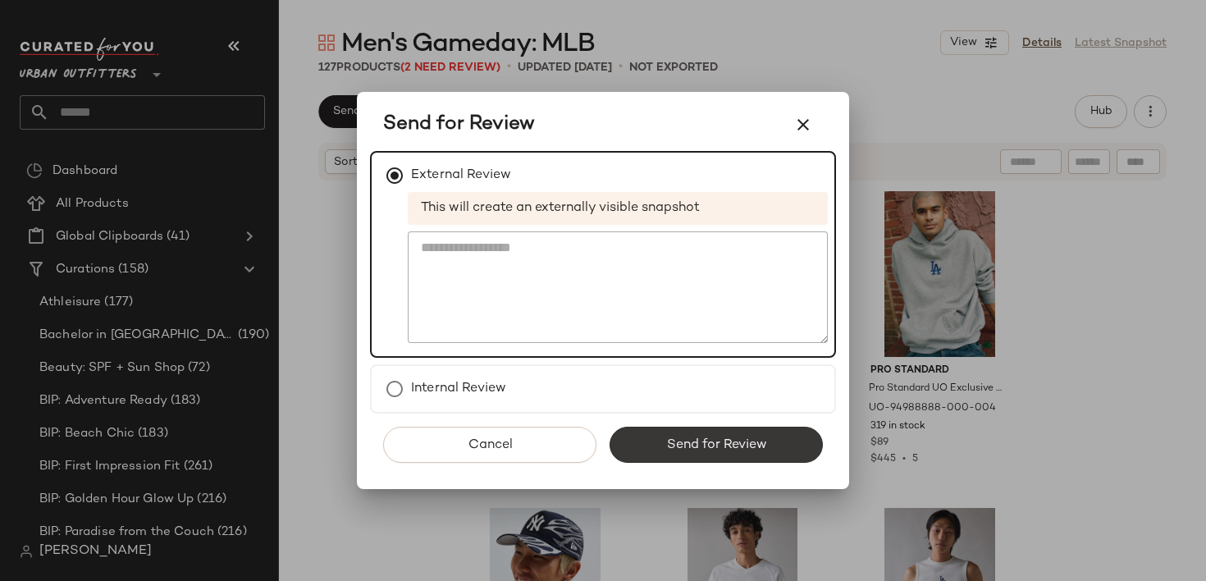
click at [696, 441] on span "Send for Review" at bounding box center [715, 445] width 101 height 16
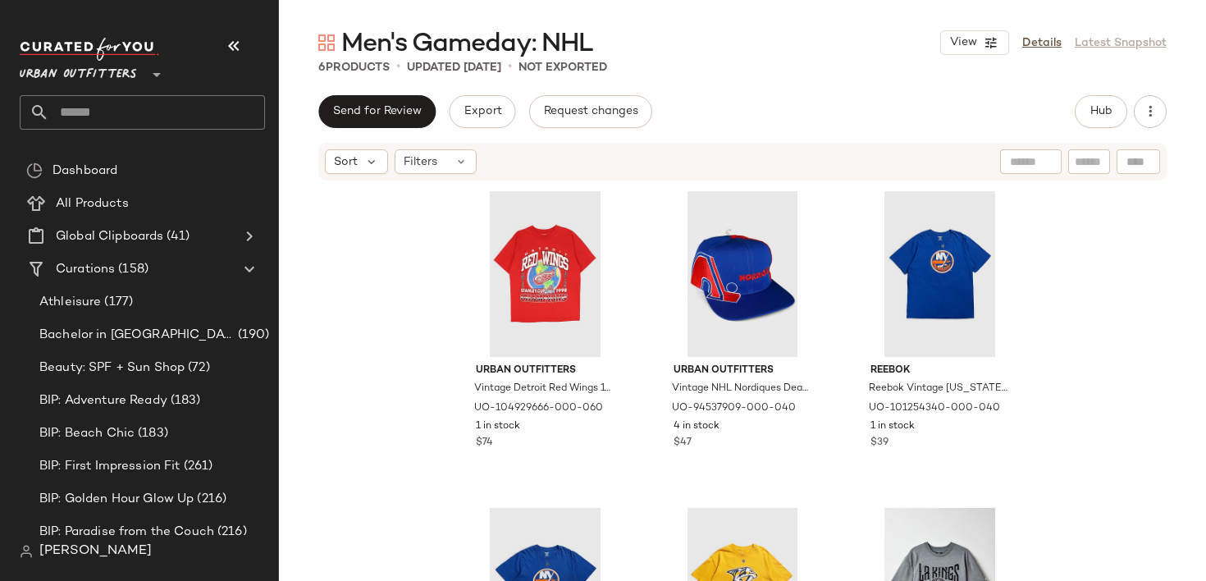
click at [399, 93] on div "Men's Gameday: NHL View Details Latest Snapshot 6 Products • updated [DATE] • N…" at bounding box center [742, 303] width 927 height 555
click at [398, 111] on span "Send for Review" at bounding box center [376, 111] width 89 height 13
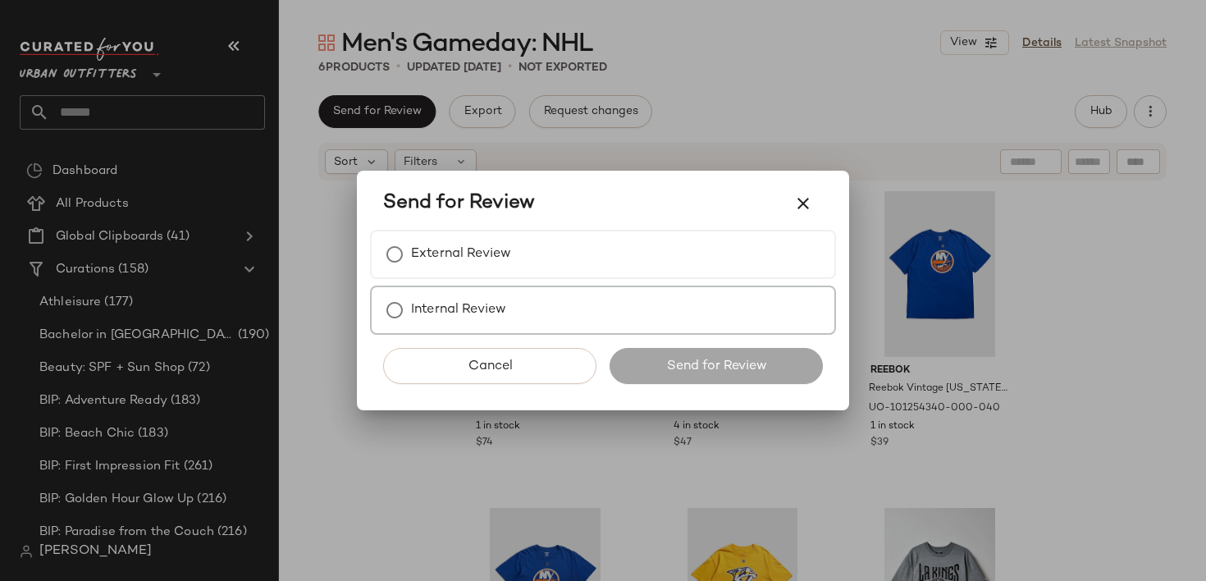
click at [553, 306] on div "Internal Review" at bounding box center [603, 309] width 466 height 49
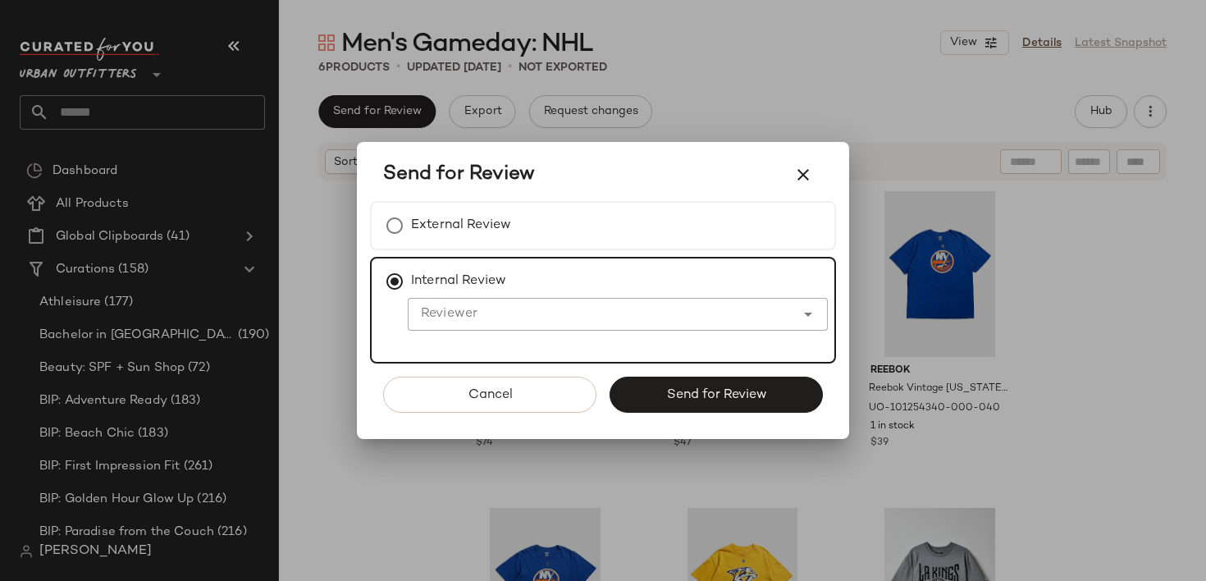
click at [550, 268] on div "Internal Review Reviewer Reviewer" at bounding box center [603, 310] width 466 height 107
click at [547, 228] on div "External Review" at bounding box center [603, 225] width 466 height 49
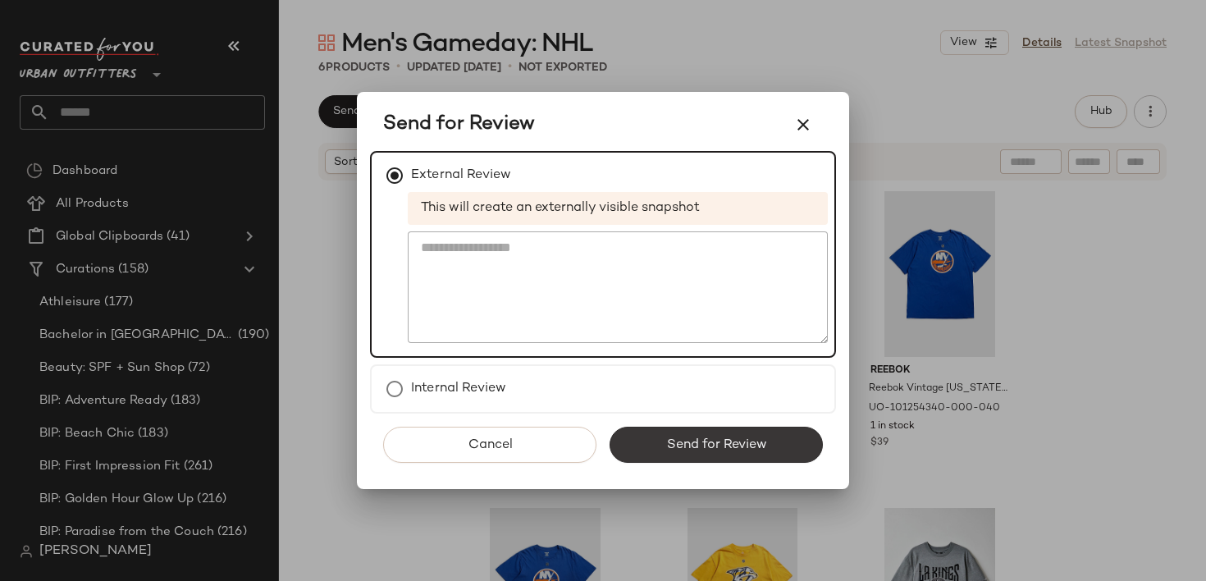
click at [668, 435] on button "Send for Review" at bounding box center [716, 445] width 213 height 36
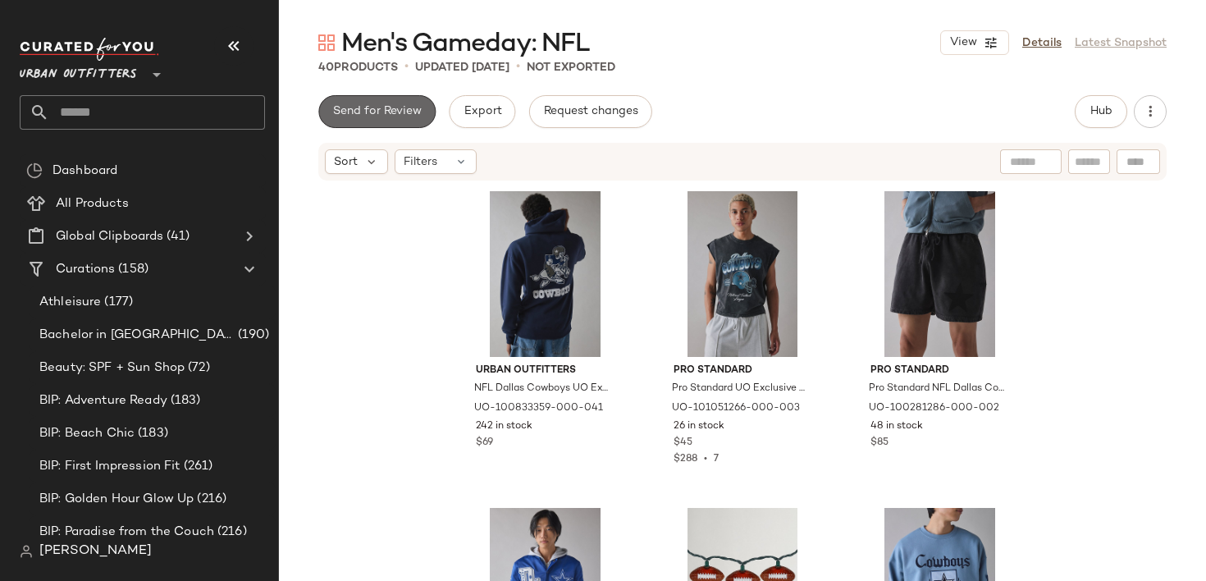
click at [392, 118] on button "Send for Review" at bounding box center [376, 111] width 117 height 33
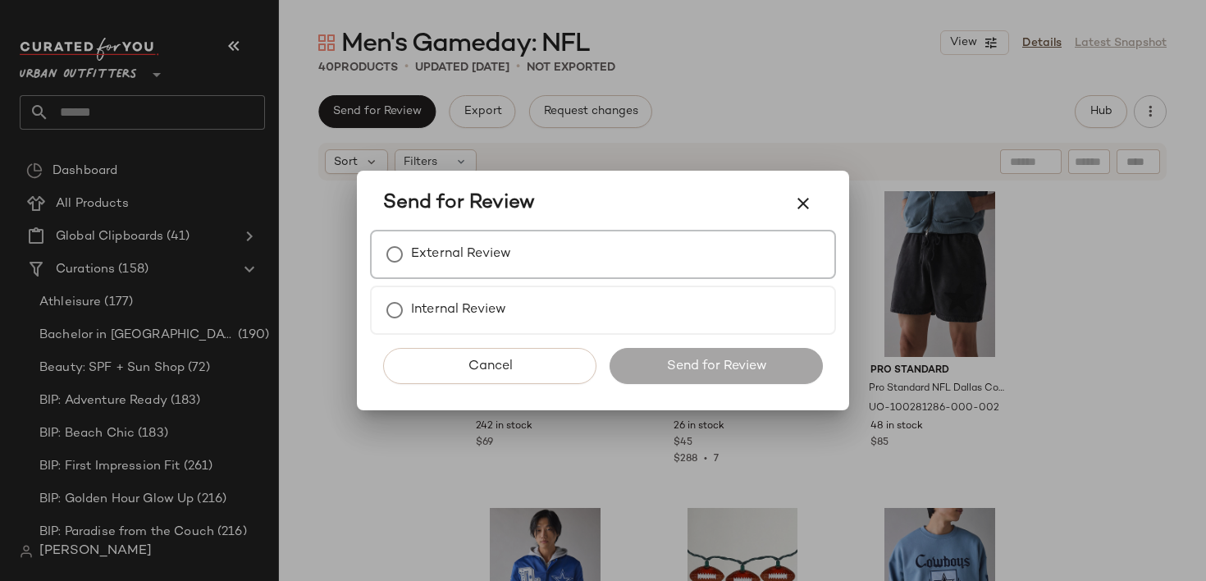
click at [538, 253] on div "External Review" at bounding box center [603, 254] width 466 height 49
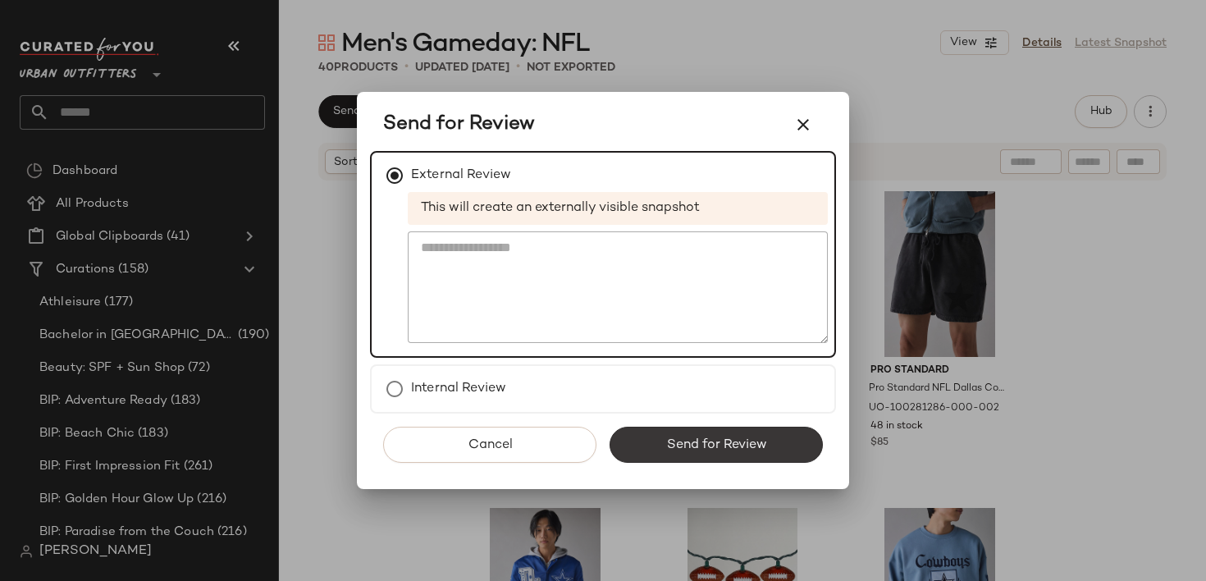
click at [701, 452] on button "Send for Review" at bounding box center [716, 445] width 213 height 36
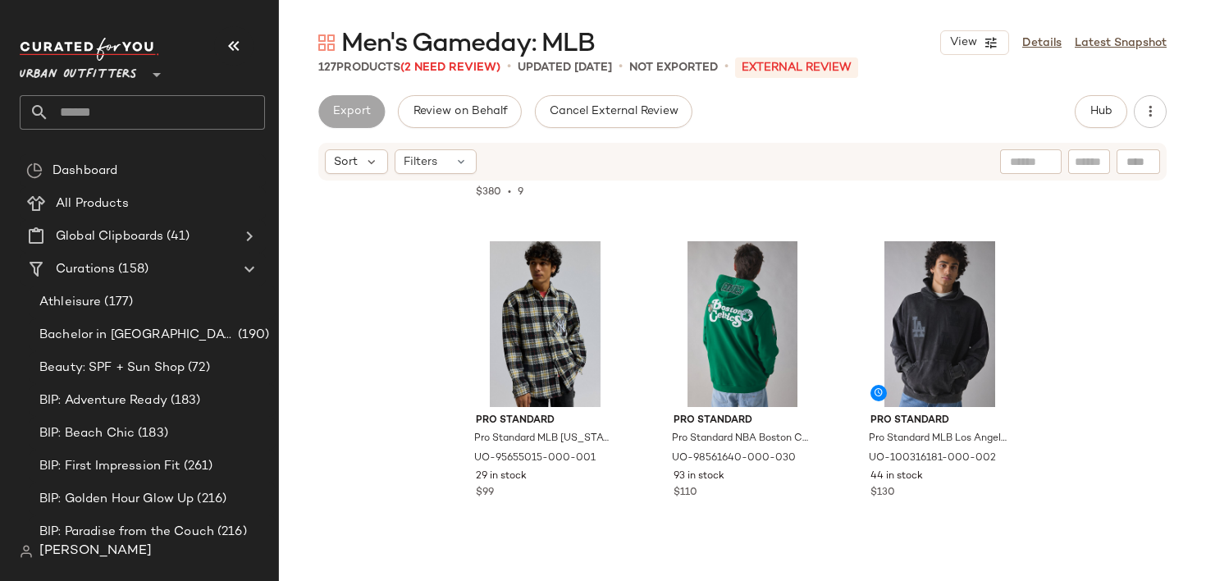
scroll to position [1864, 0]
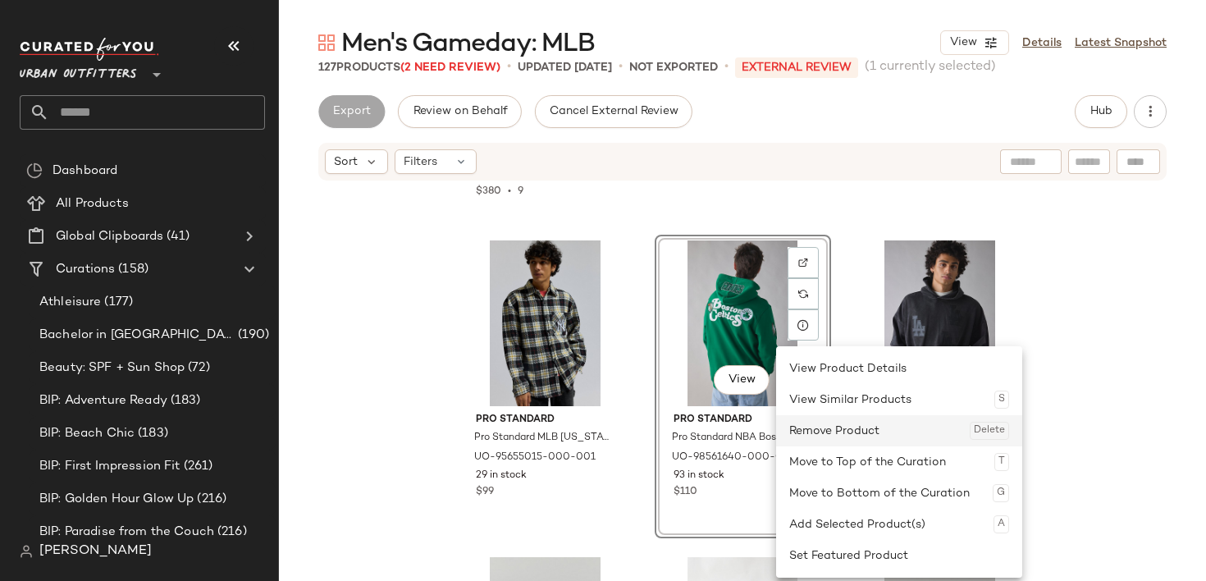
click at [848, 427] on div "Remove Product Delete" at bounding box center [899, 430] width 220 height 31
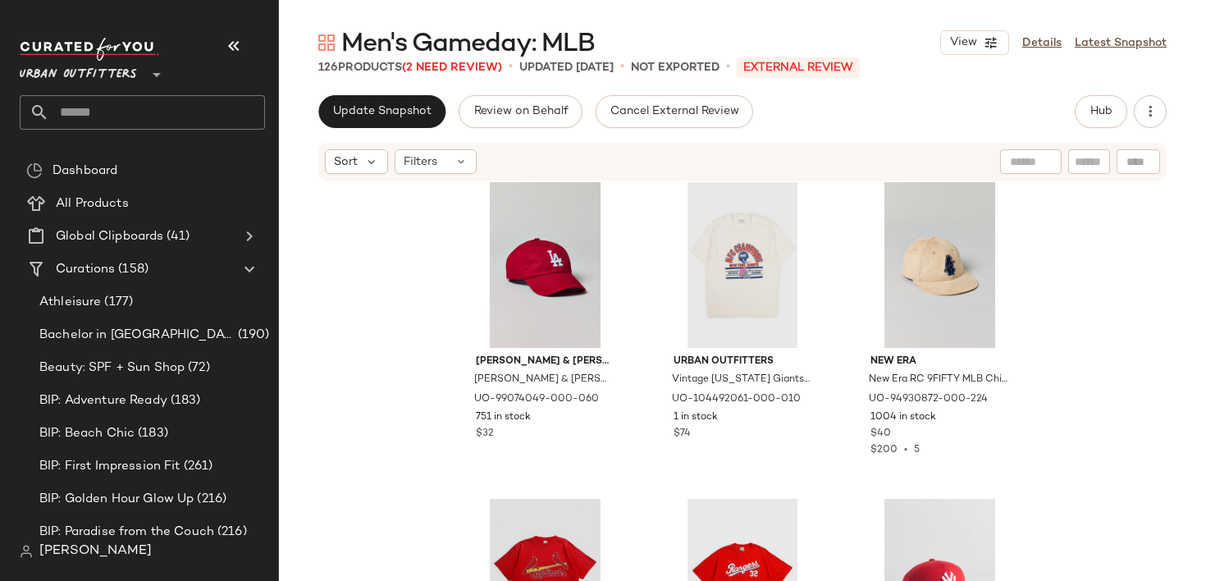
scroll to position [11385, 0]
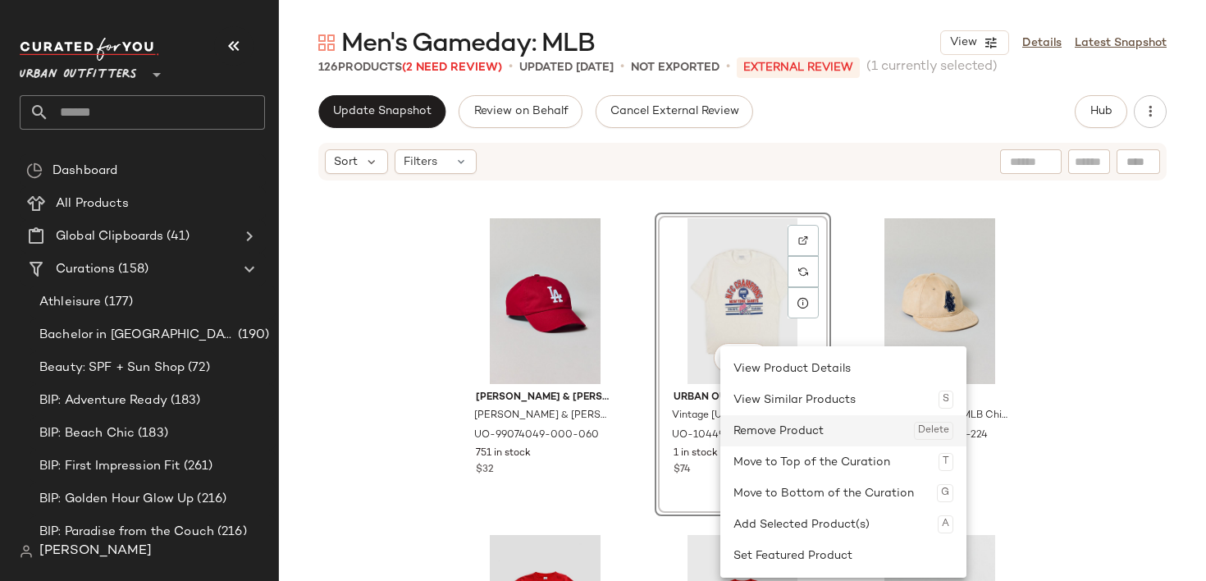
click at [801, 433] on div "Remove Product Delete" at bounding box center [843, 430] width 220 height 31
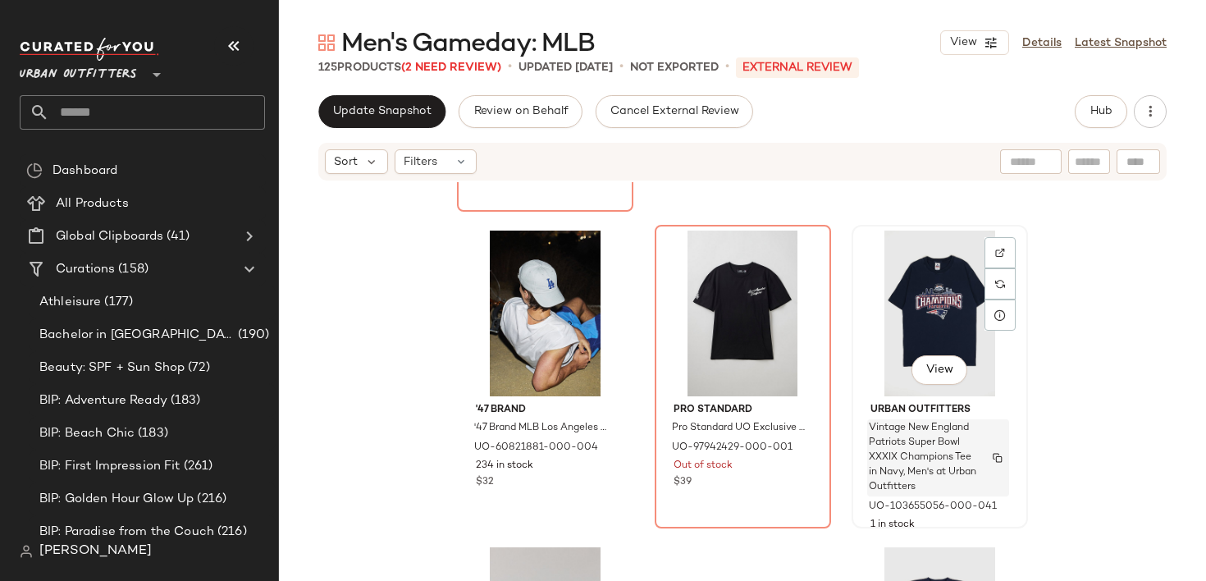
scroll to position [12648, 0]
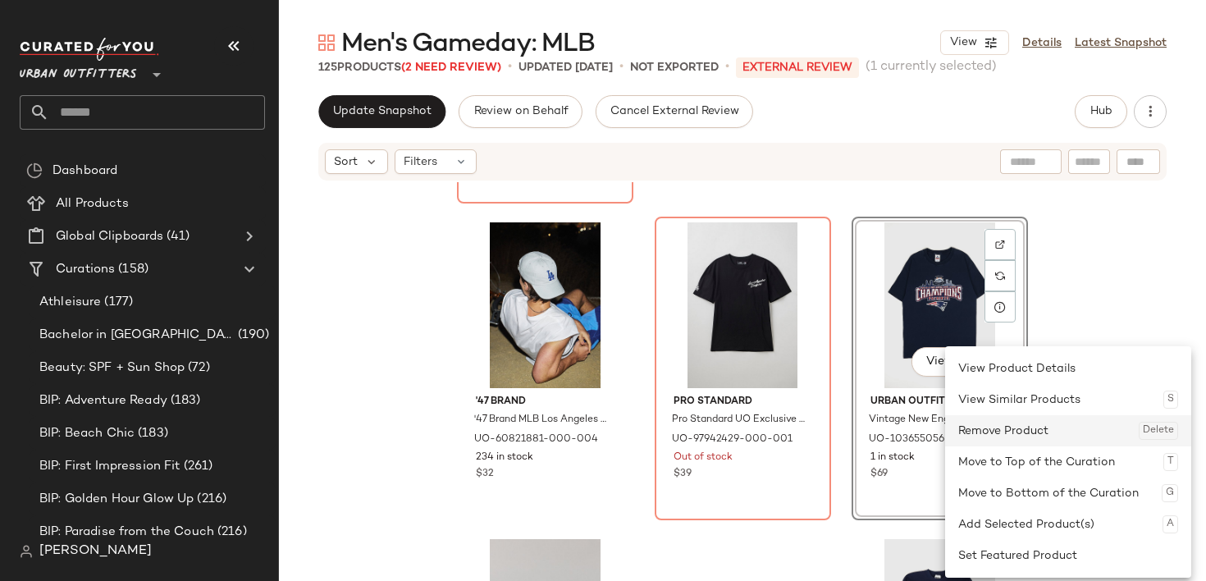
click at [990, 437] on div "Remove Product Delete" at bounding box center [1068, 430] width 220 height 31
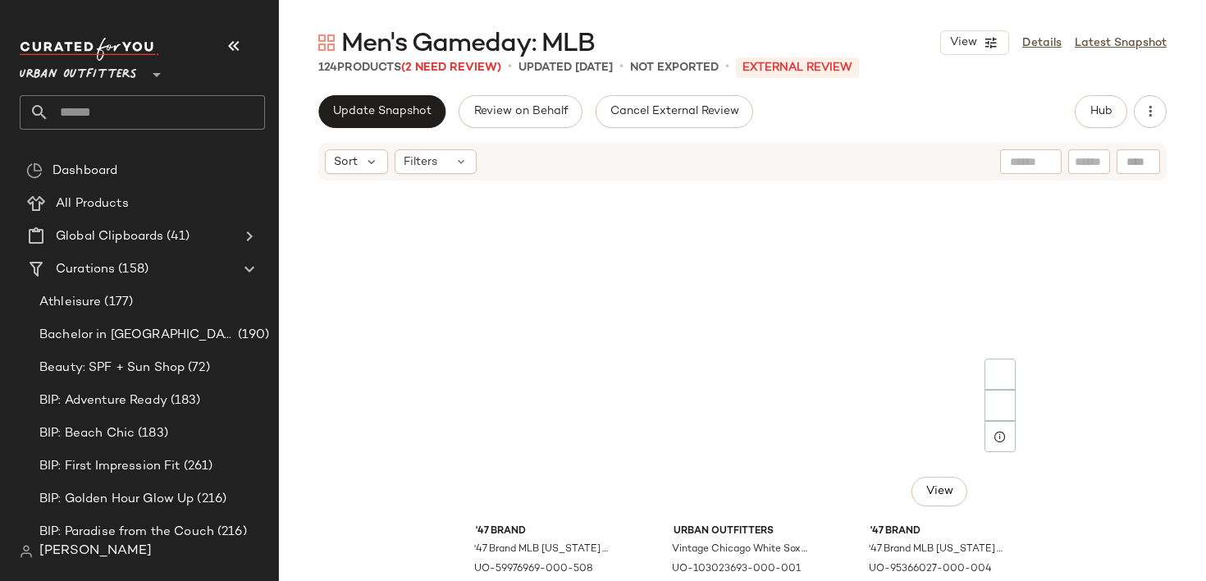
scroll to position [5613, 0]
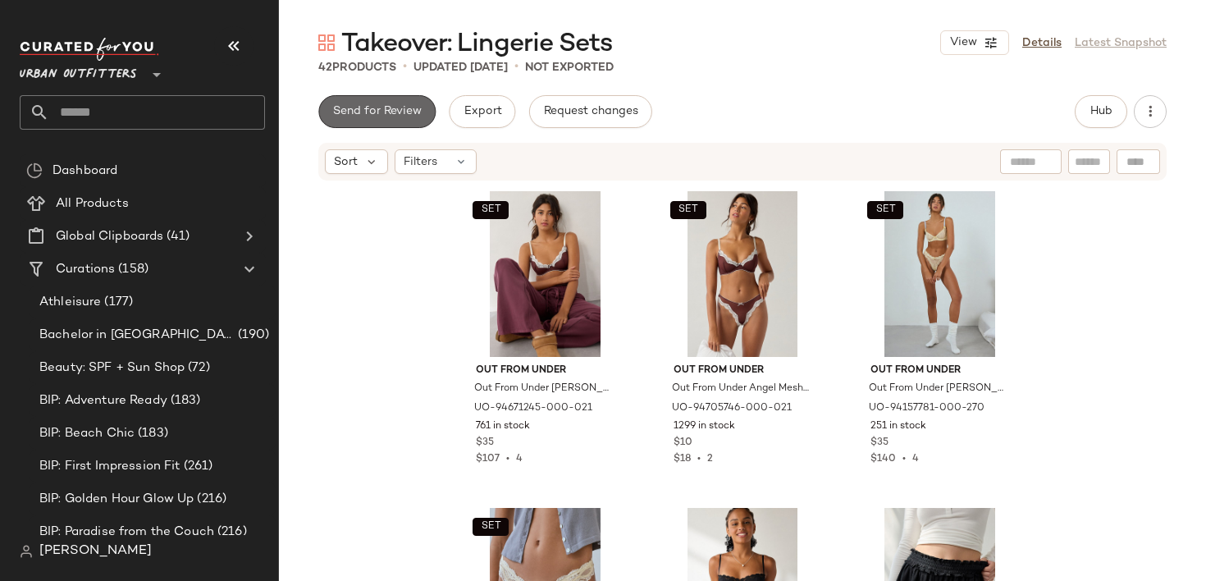
click at [392, 115] on span "Send for Review" at bounding box center [376, 111] width 89 height 13
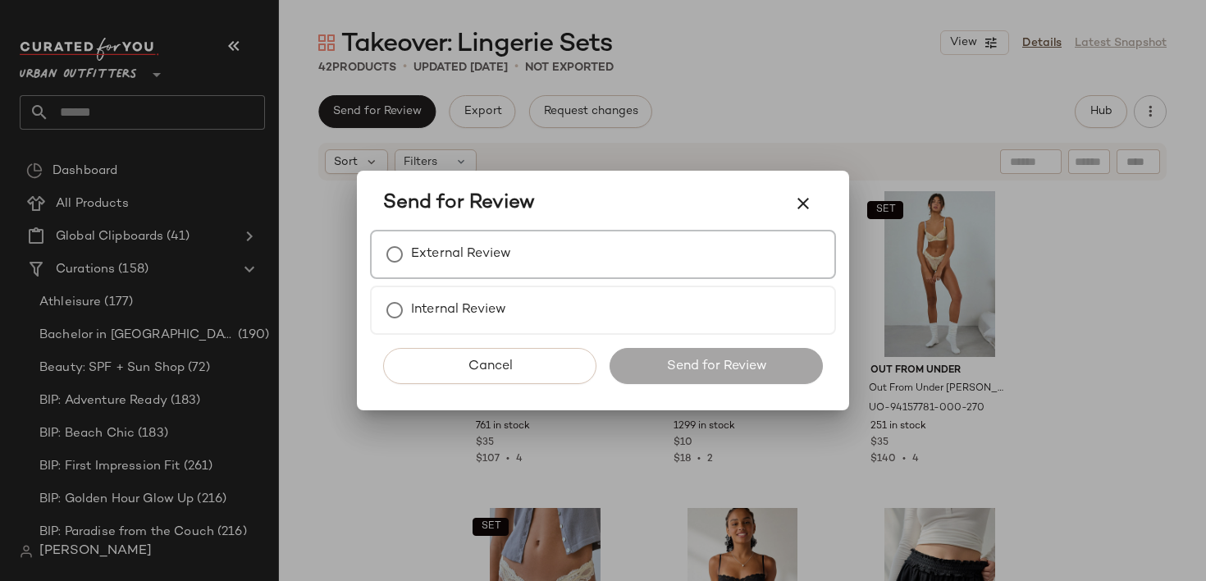
click at [454, 254] on label "External Review" at bounding box center [461, 254] width 100 height 33
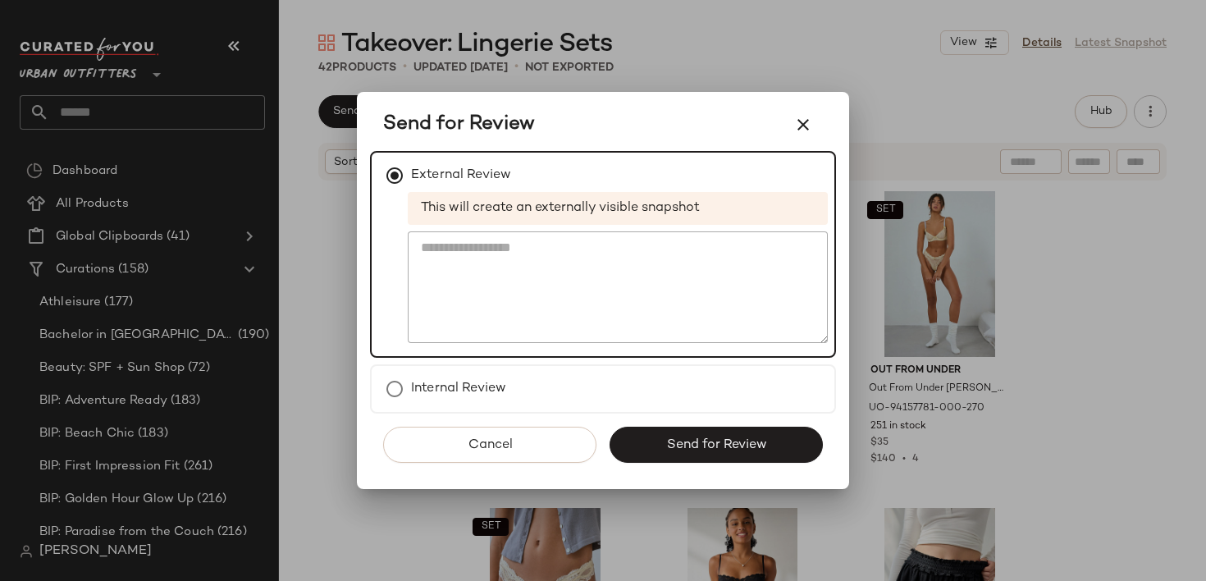
click at [703, 468] on div "Cancel Send for Review" at bounding box center [603, 450] width 466 height 75
click at [706, 449] on span "Send for Review" at bounding box center [715, 445] width 101 height 16
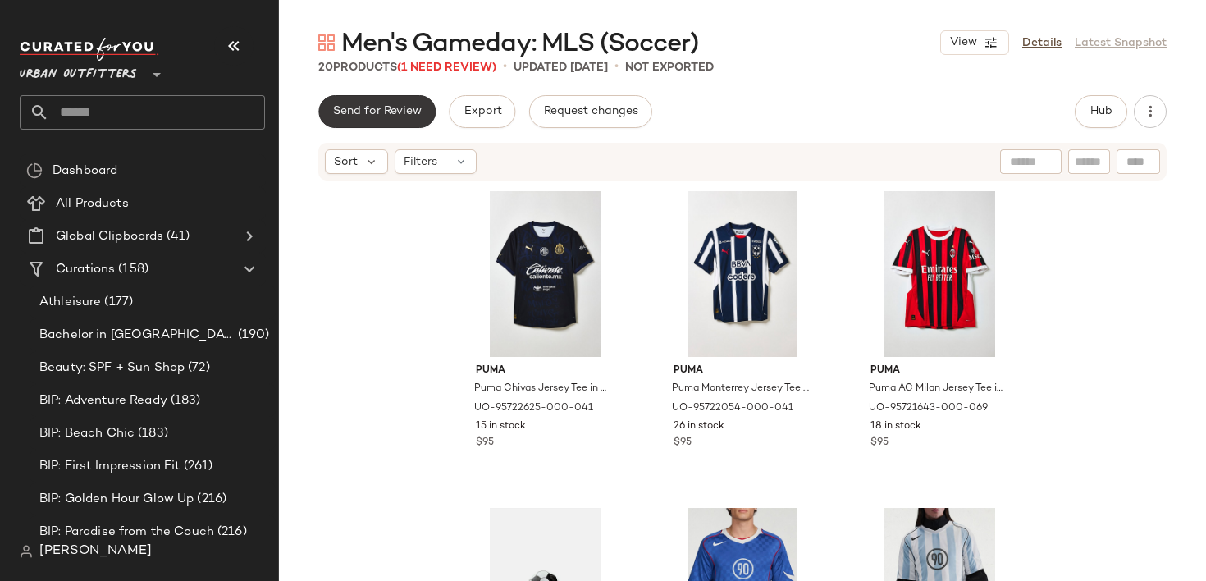
click at [399, 105] on span "Send for Review" at bounding box center [376, 111] width 89 height 13
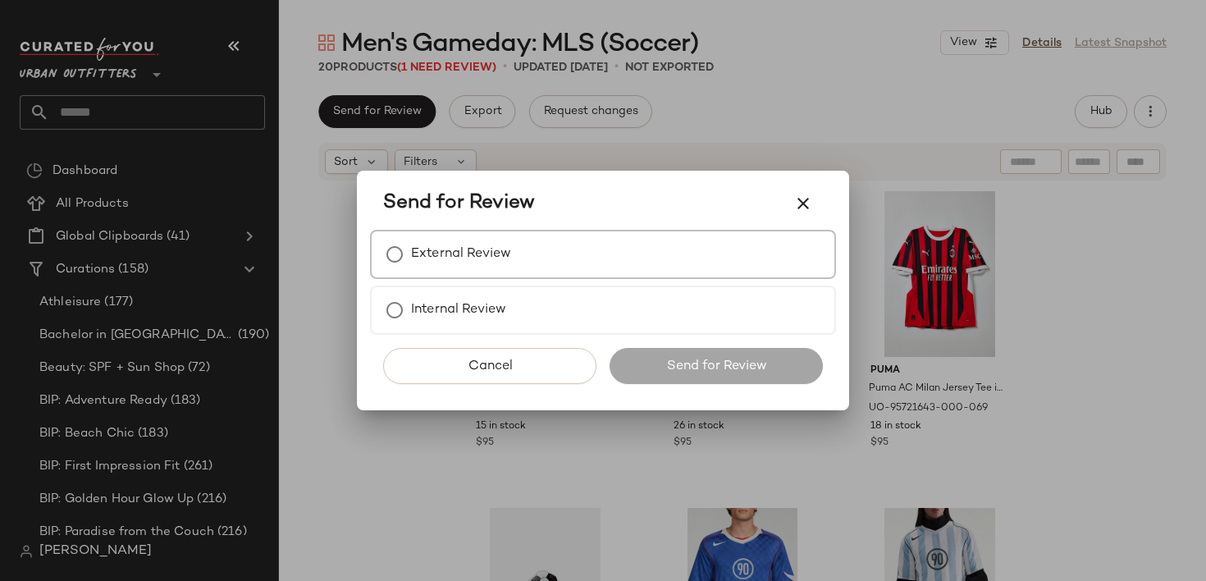
click at [478, 244] on label "External Review" at bounding box center [461, 254] width 100 height 33
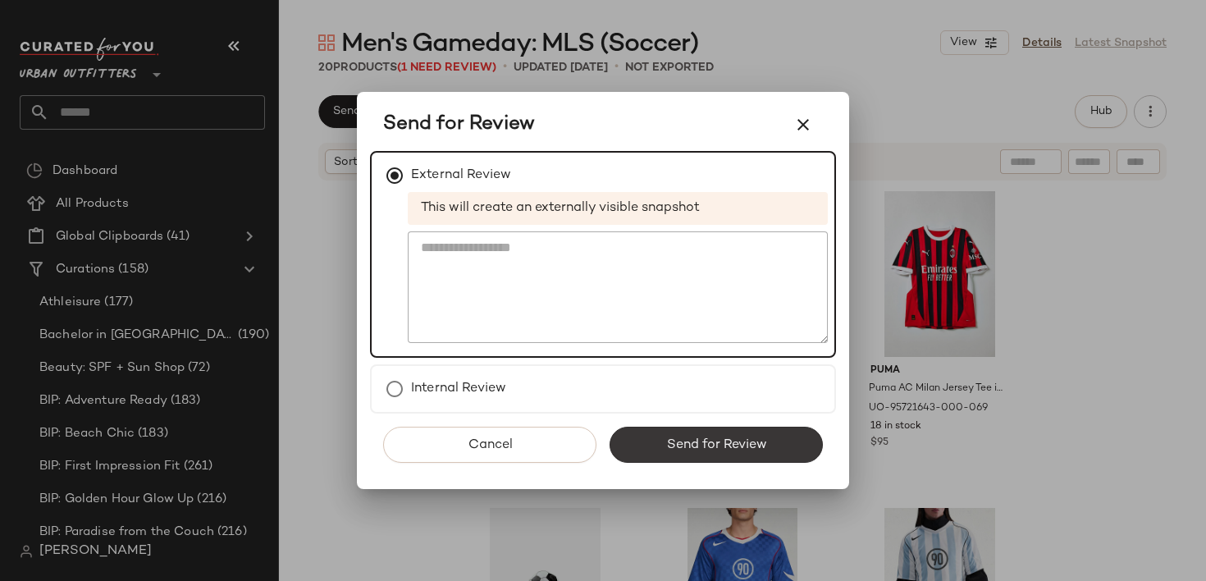
click at [732, 442] on span "Send for Review" at bounding box center [715, 445] width 101 height 16
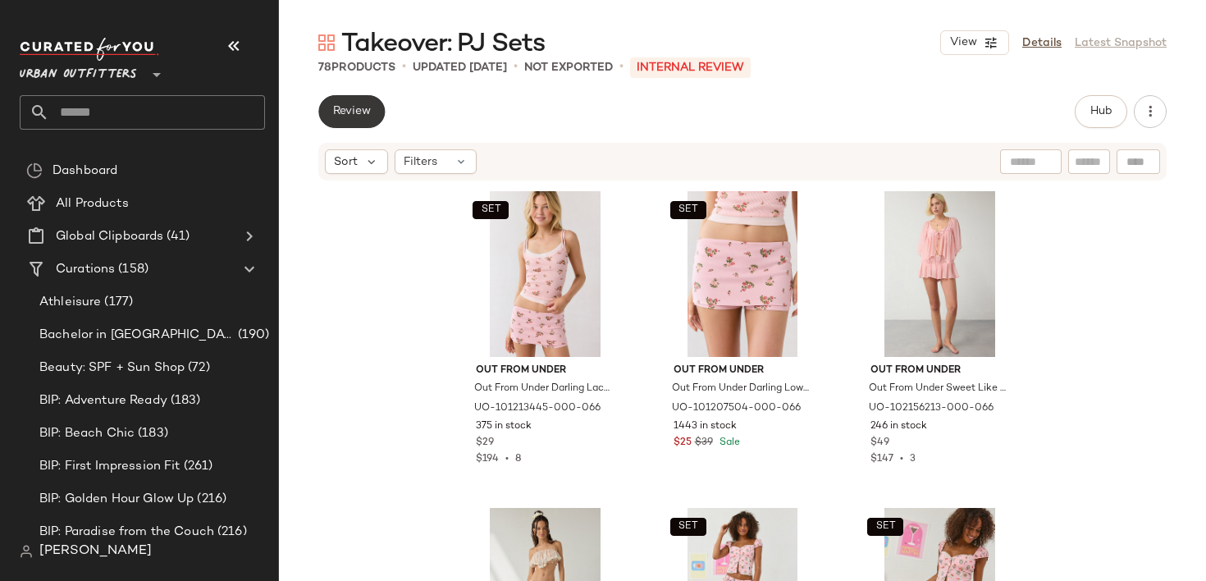
click at [373, 113] on button "Review" at bounding box center [351, 111] width 66 height 33
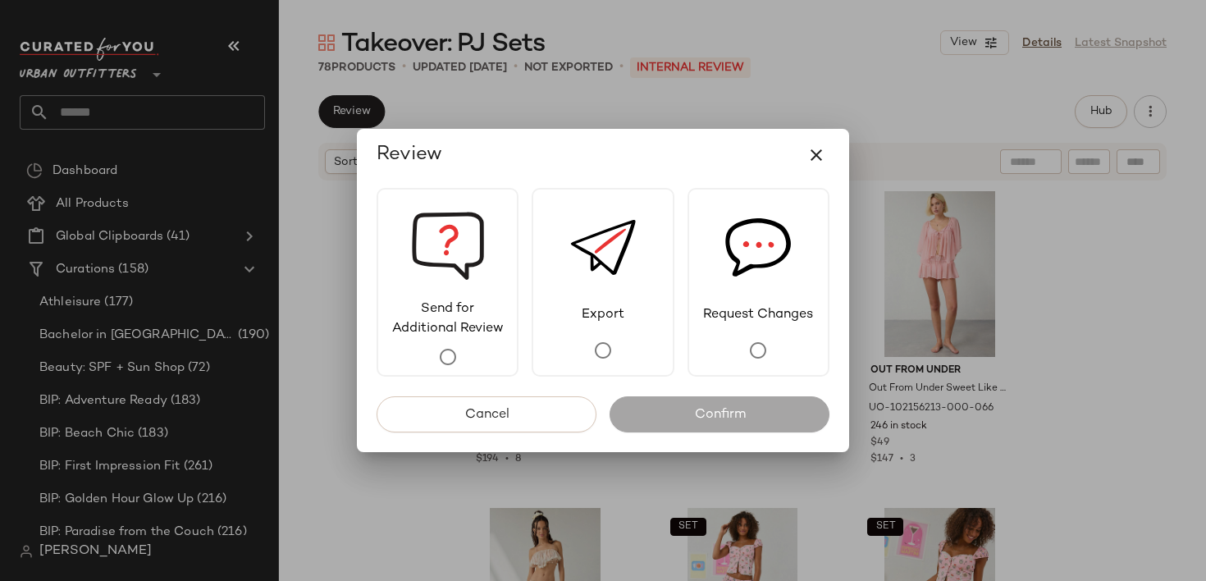
click at [299, 367] on div at bounding box center [603, 290] width 1206 height 581
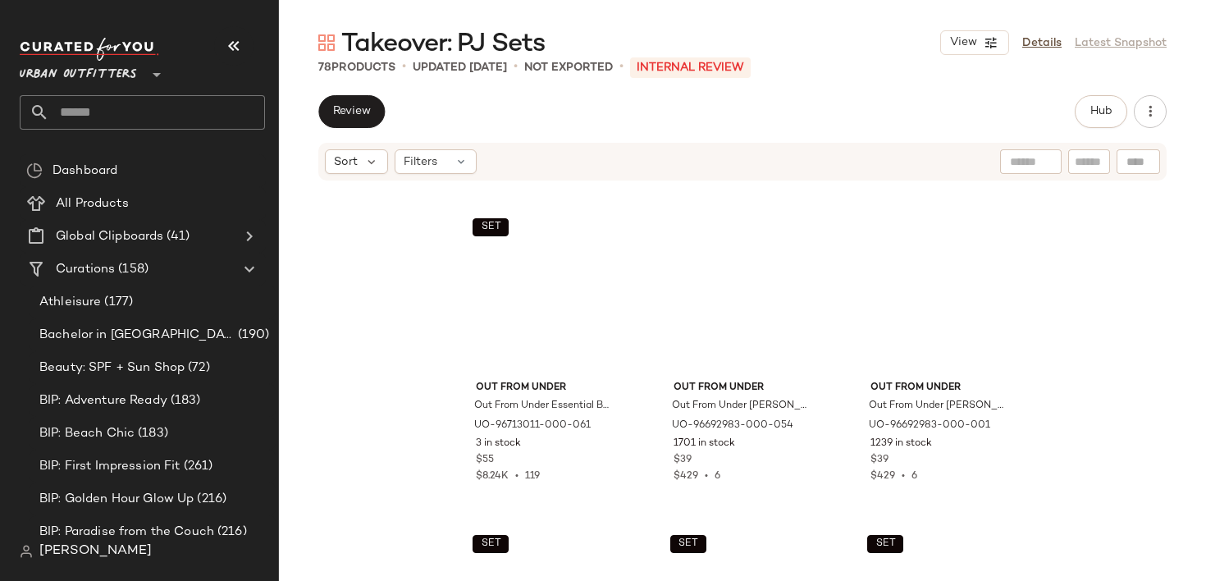
scroll to position [6879, 0]
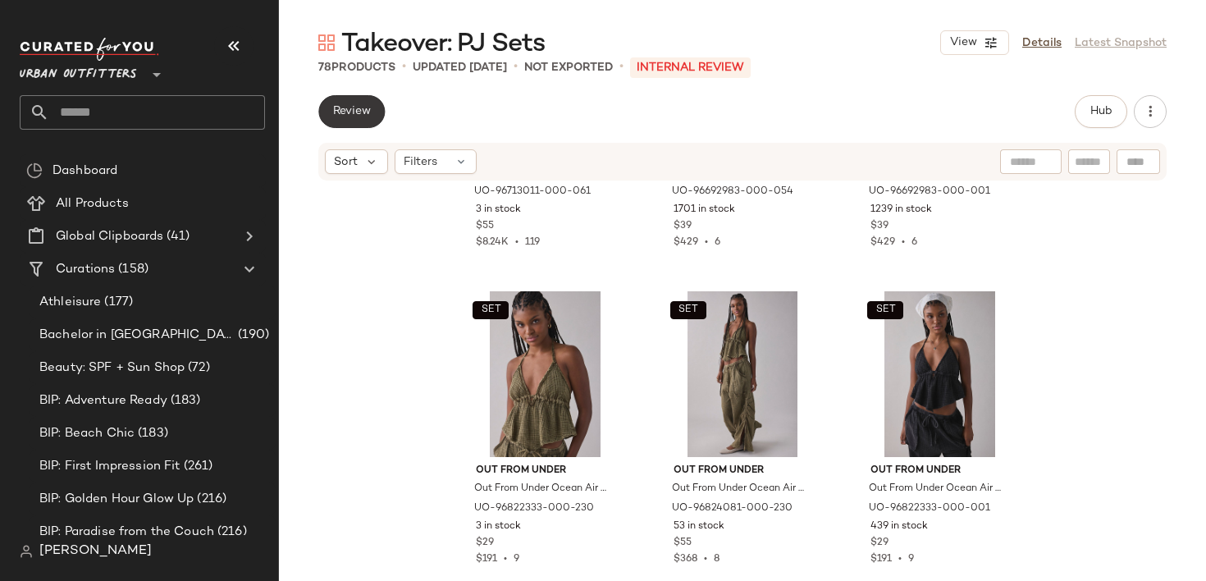
click at [353, 103] on button "Review" at bounding box center [351, 111] width 66 height 33
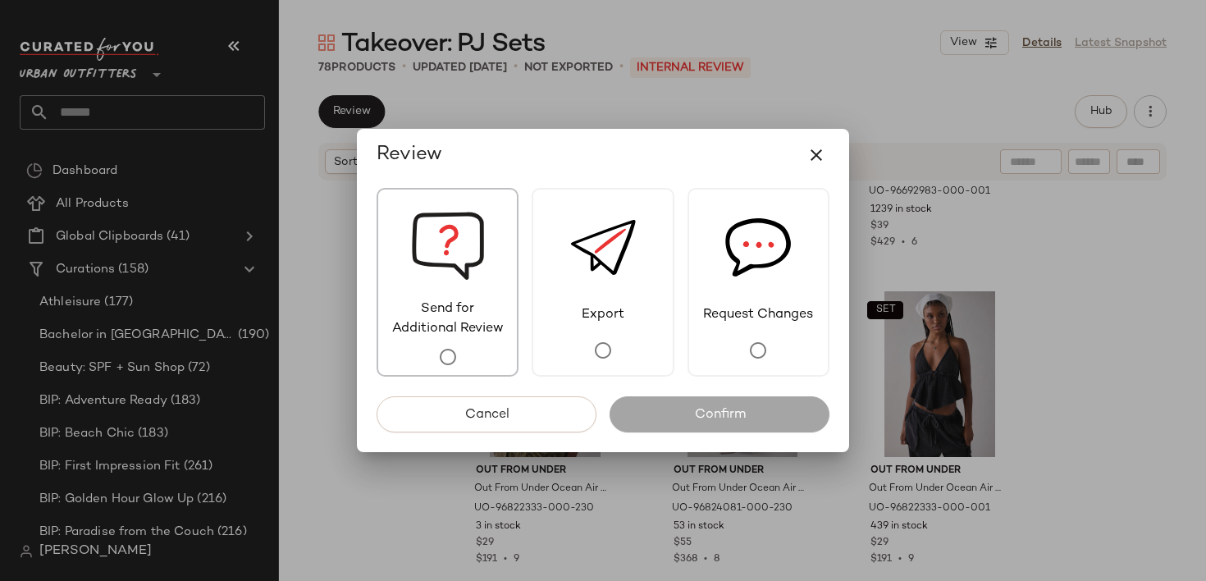
click at [468, 300] on span "Send for Additional Review" at bounding box center [447, 318] width 139 height 39
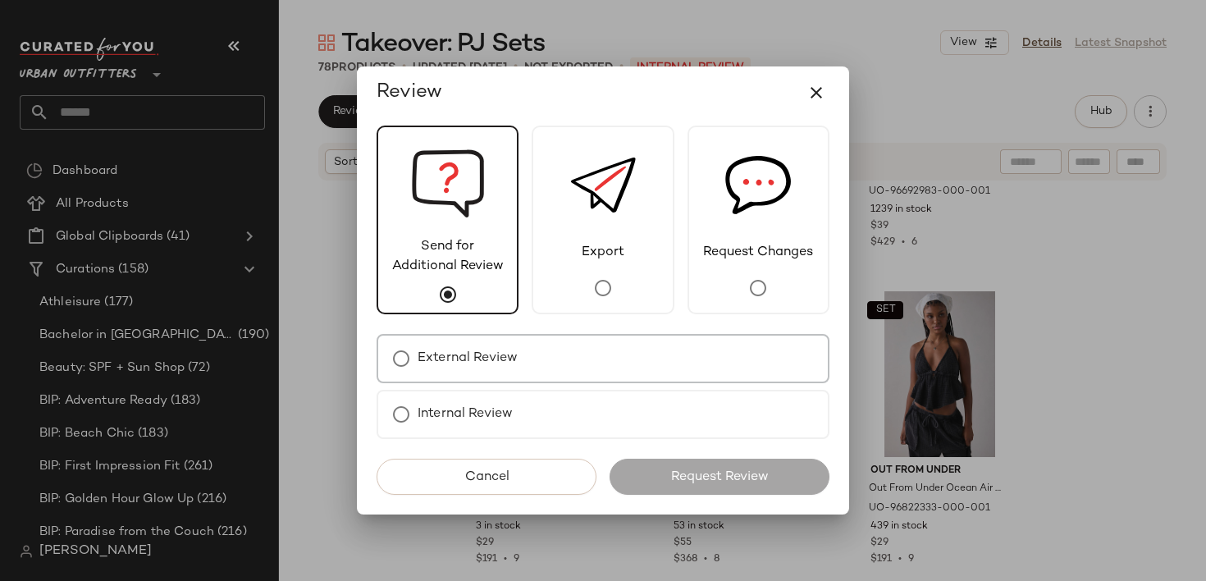
click at [546, 371] on div "External Review" at bounding box center [603, 358] width 453 height 49
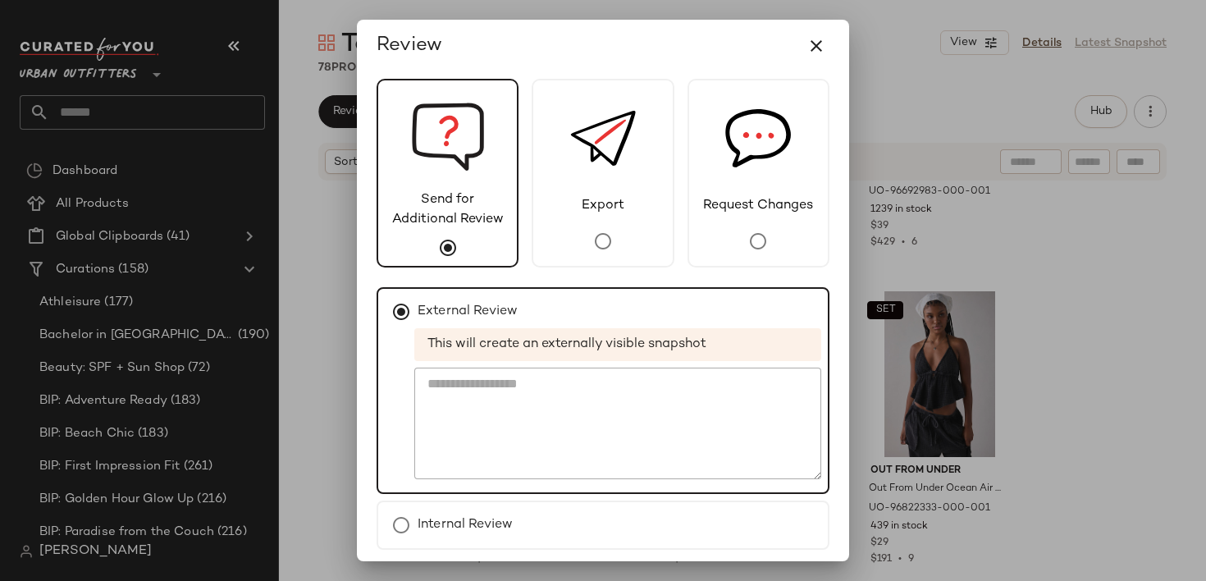
scroll to position [64, 0]
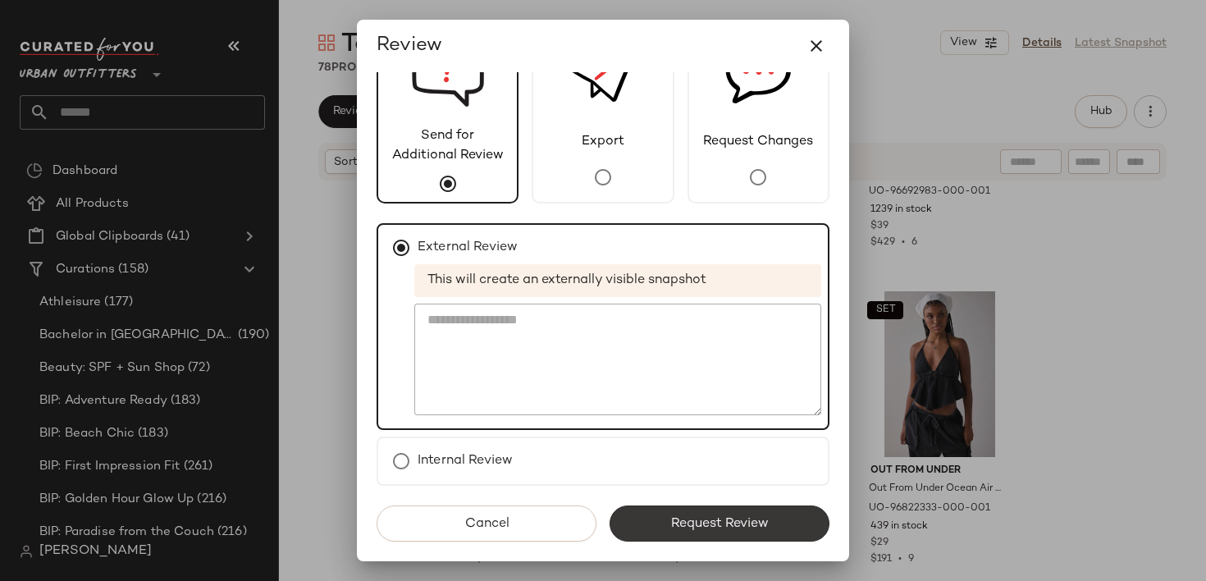
click at [686, 523] on span "Request Review" at bounding box center [719, 524] width 98 height 16
